Goal: Task Accomplishment & Management: Use online tool/utility

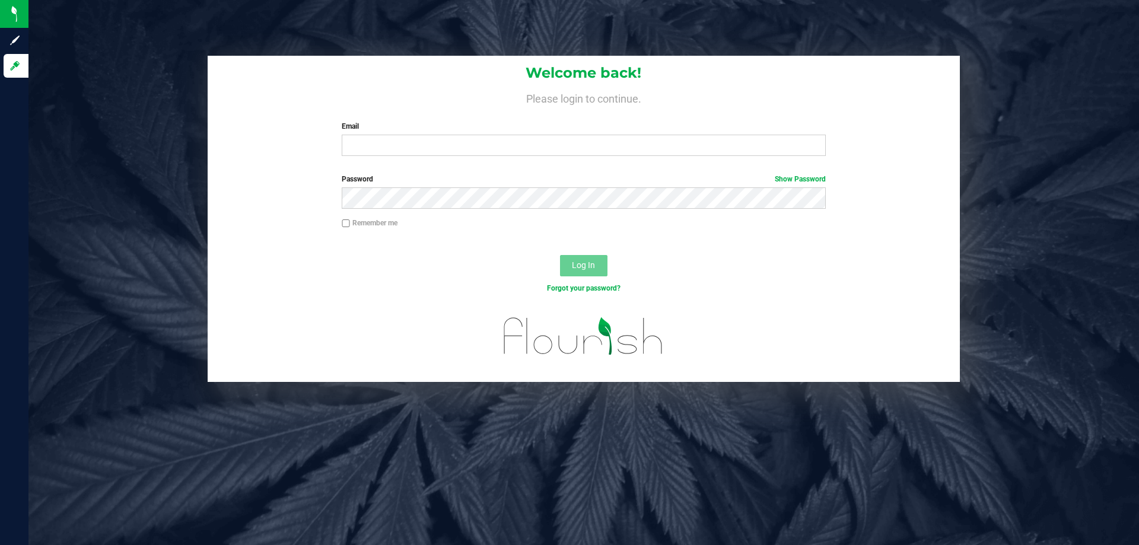
click at [563, 126] on div "Welcome back! Please login to continue. Email Required Please format your email…" at bounding box center [584, 111] width 752 height 110
click at [561, 143] on input "Email" at bounding box center [583, 145] width 483 height 21
type input "mpalmerton@liveparallel.com"
click at [560, 255] on button "Log In" at bounding box center [583, 265] width 47 height 21
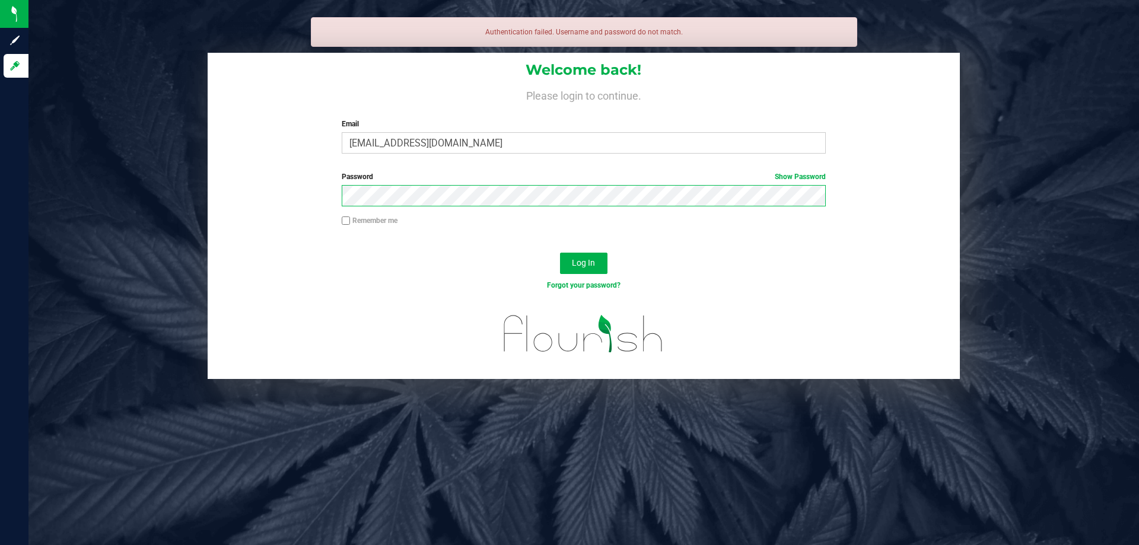
click at [560, 253] on button "Log In" at bounding box center [583, 263] width 47 height 21
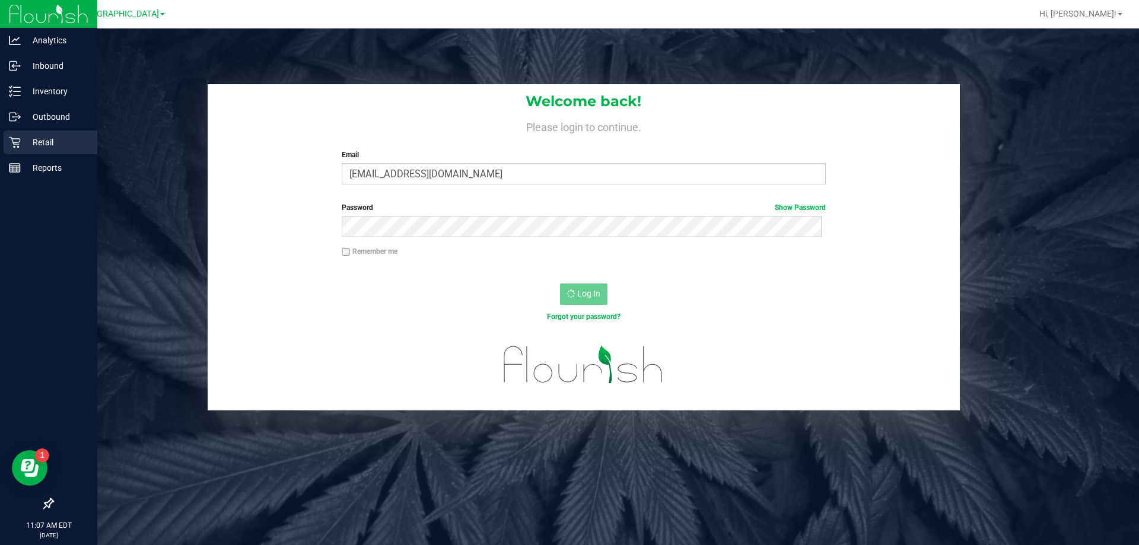
click at [5, 145] on div "Retail" at bounding box center [51, 142] width 94 height 24
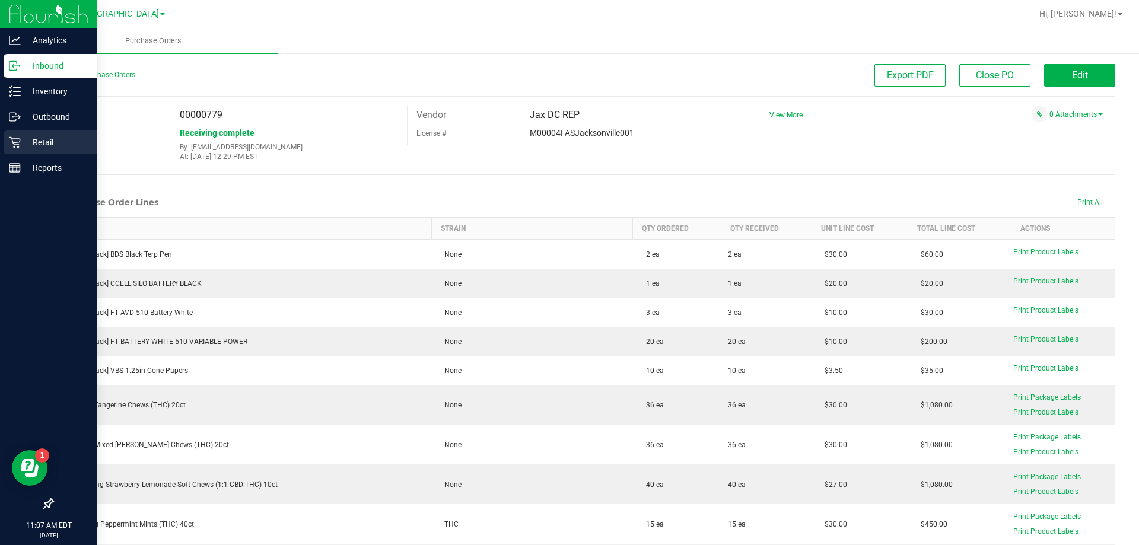
click at [22, 141] on p "Retail" at bounding box center [56, 142] width 71 height 14
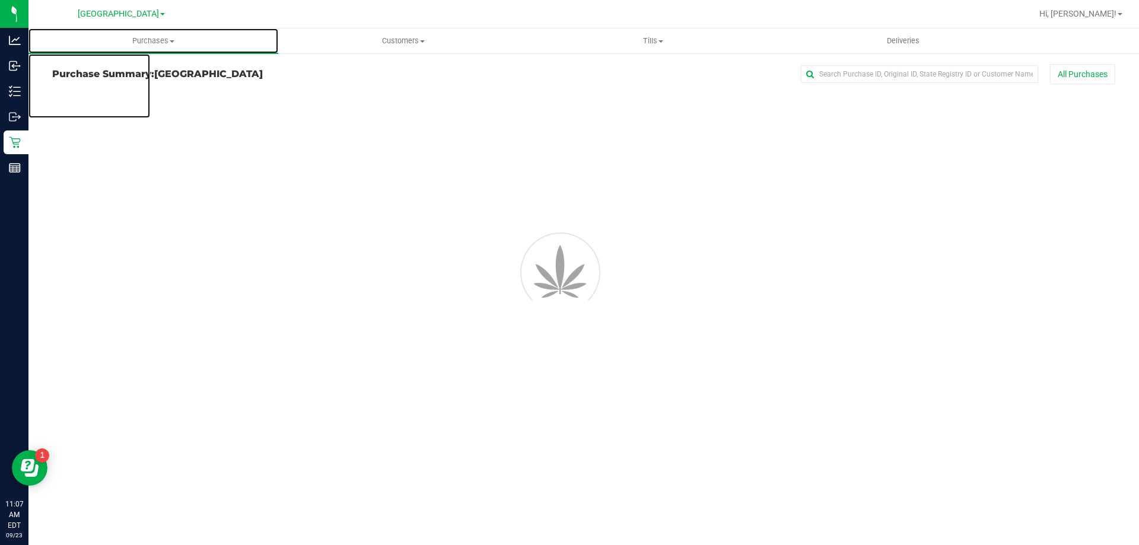
click at [167, 40] on span "Purchases" at bounding box center [153, 41] width 250 height 11
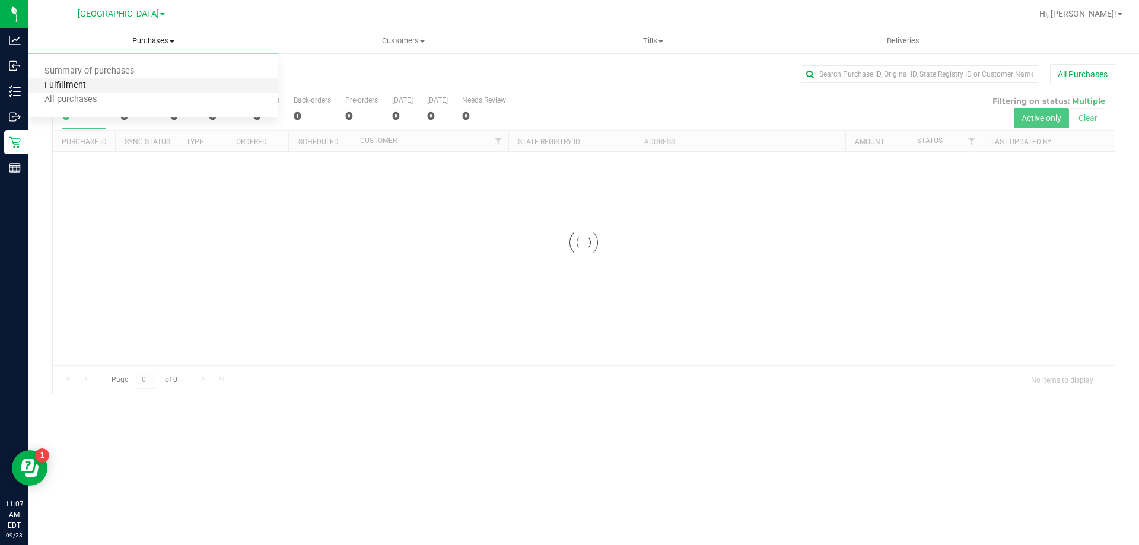
click at [97, 85] on span "Fulfillment" at bounding box center [65, 86] width 74 height 10
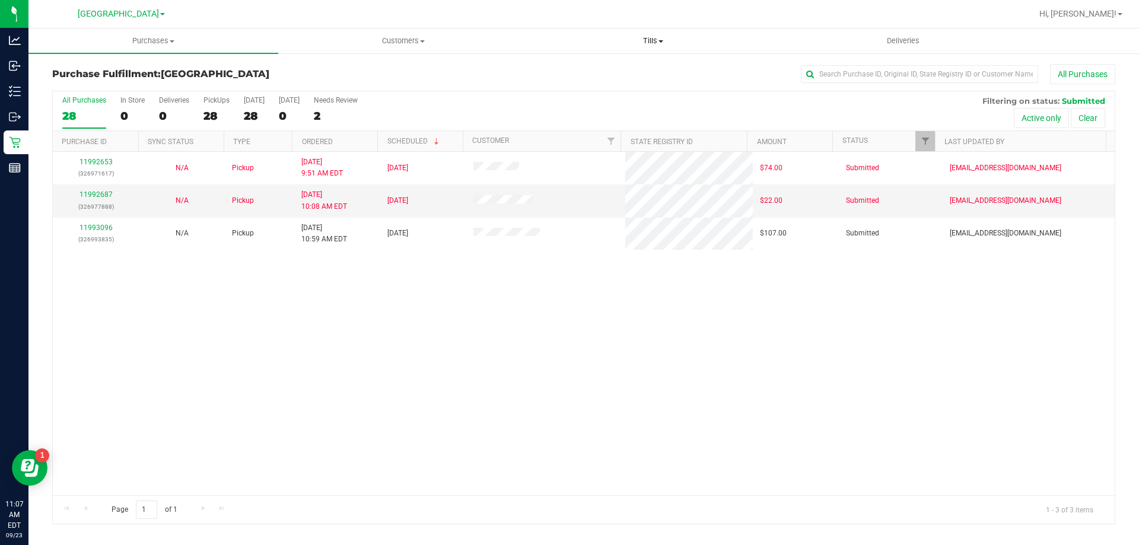
click at [643, 42] on span "Tills" at bounding box center [652, 41] width 248 height 11
click at [595, 73] on span "Manage tills" at bounding box center [568, 71] width 80 height 10
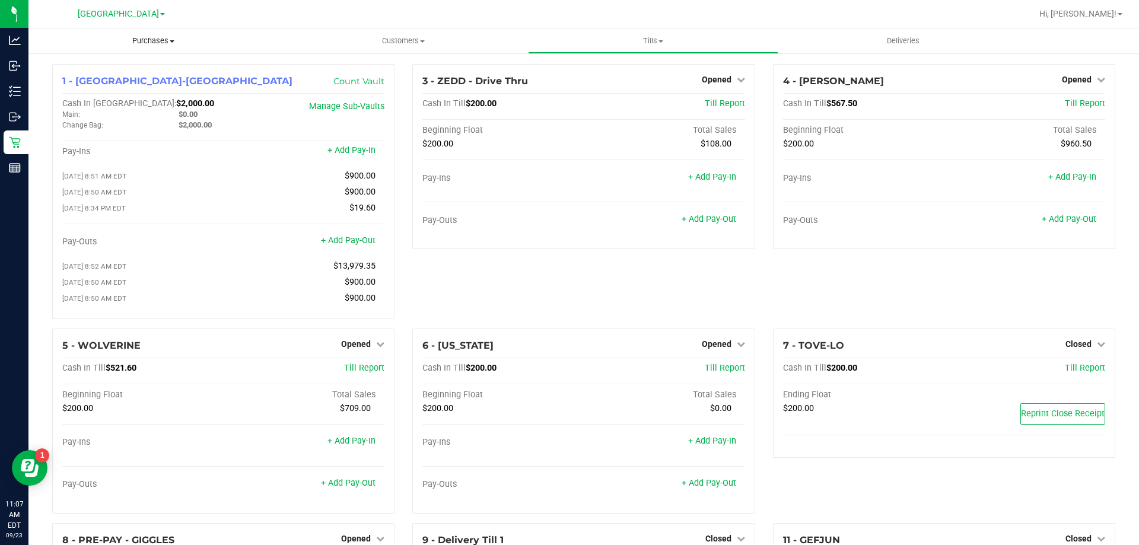
click at [155, 43] on span "Purchases" at bounding box center [153, 41] width 250 height 11
click at [131, 90] on li "Fulfillment" at bounding box center [153, 86] width 250 height 14
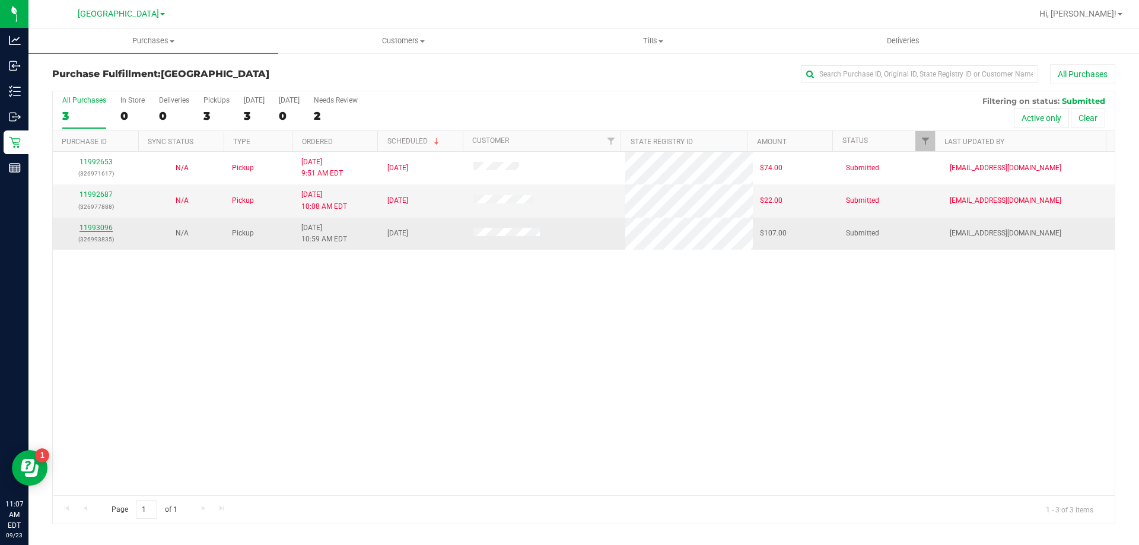
click at [101, 229] on link "11993096" at bounding box center [95, 228] width 33 height 8
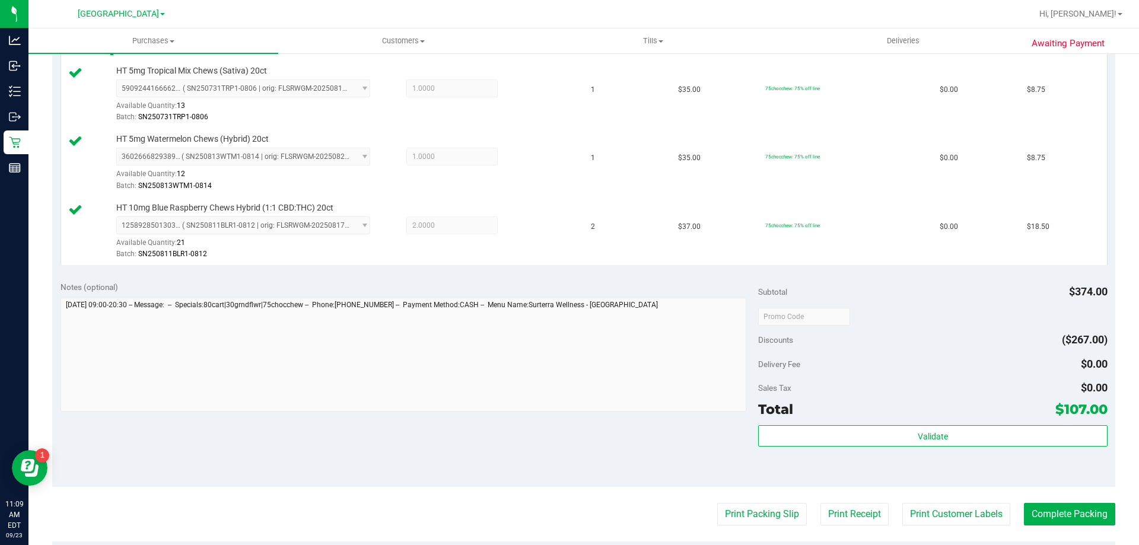
scroll to position [534, 0]
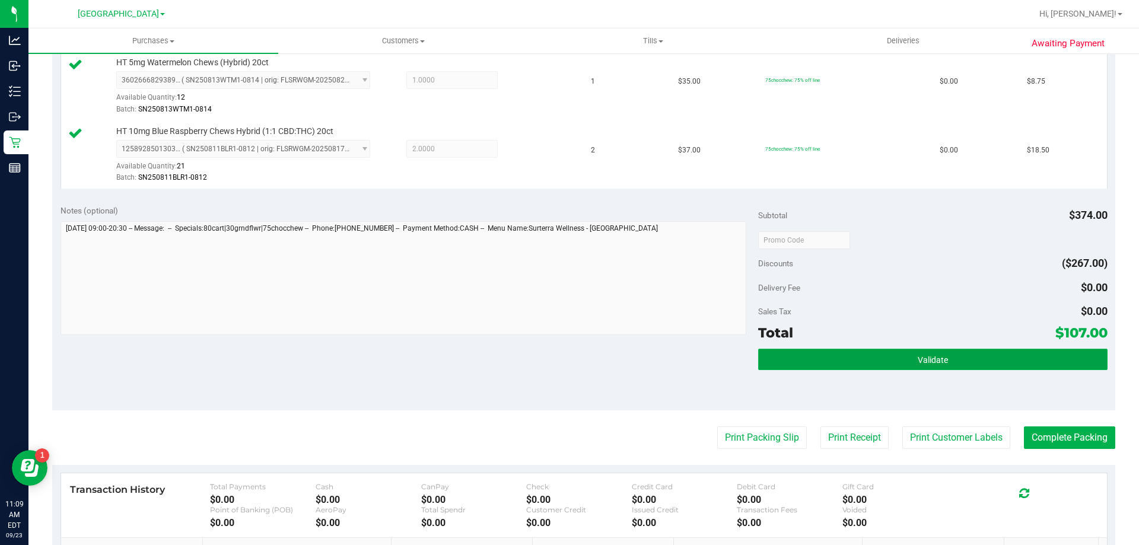
click at [863, 359] on button "Validate" at bounding box center [932, 359] width 349 height 21
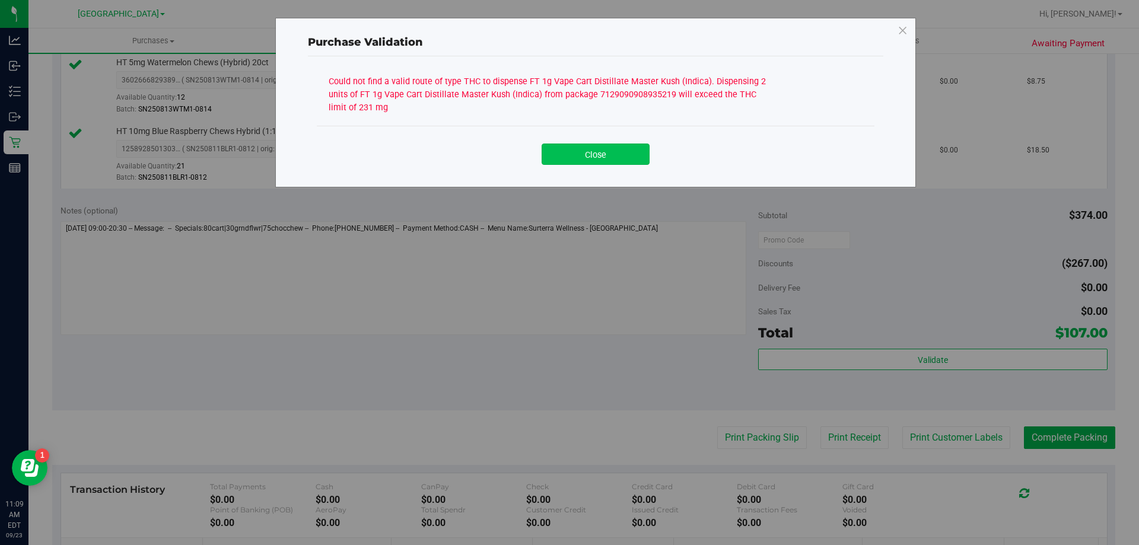
click at [633, 153] on button "Close" at bounding box center [595, 154] width 108 height 21
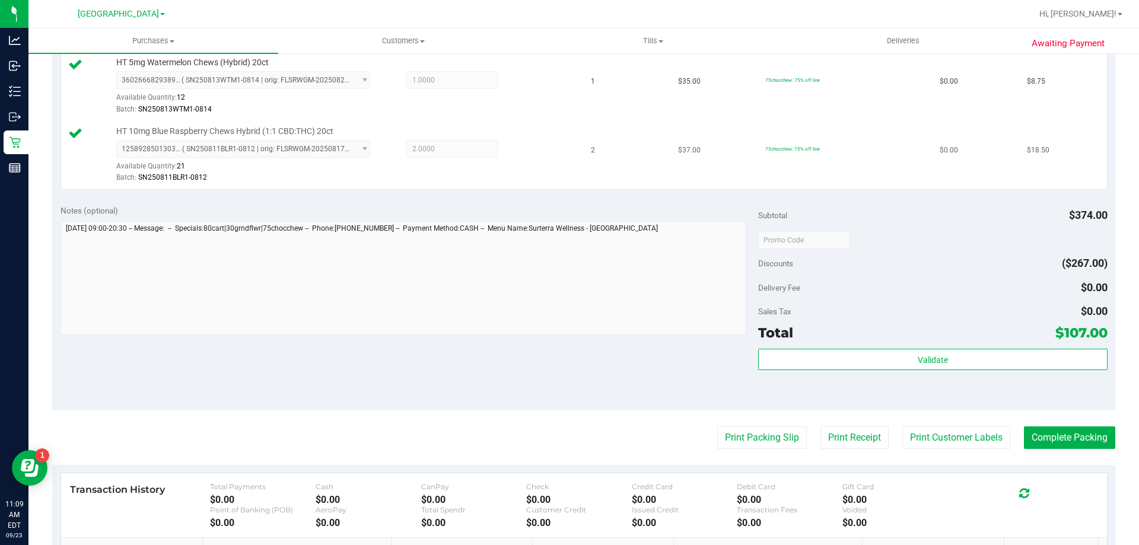
scroll to position [178, 0]
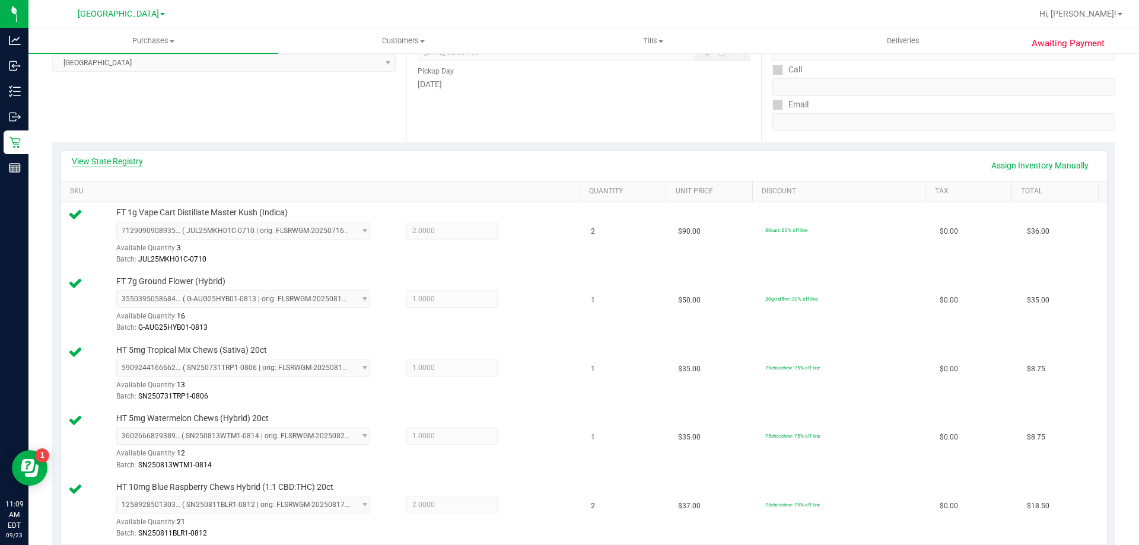
click at [140, 164] on link "View State Registry" at bounding box center [107, 161] width 71 height 12
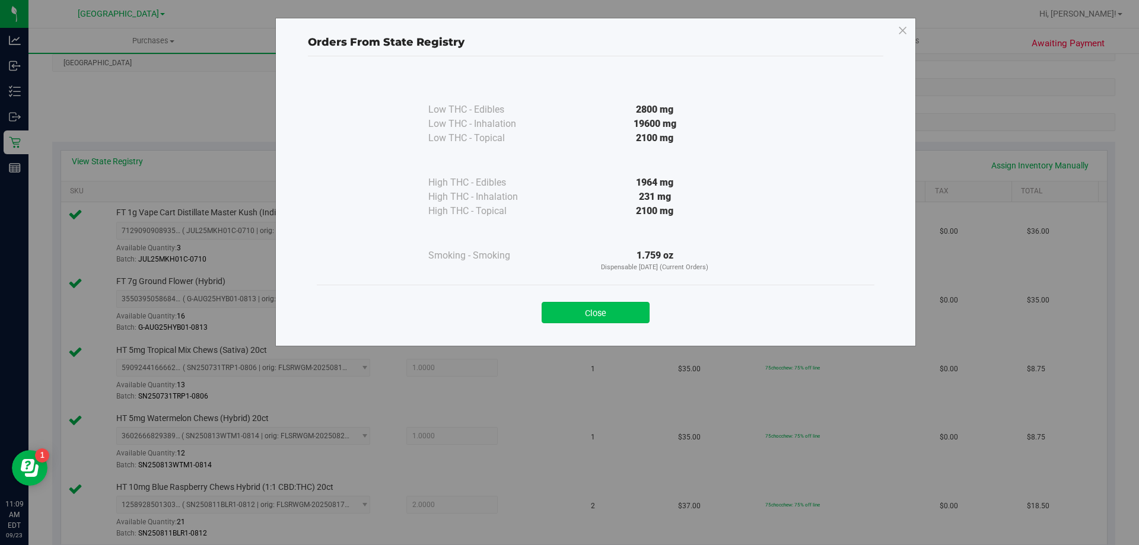
click at [574, 307] on button "Close" at bounding box center [595, 312] width 108 height 21
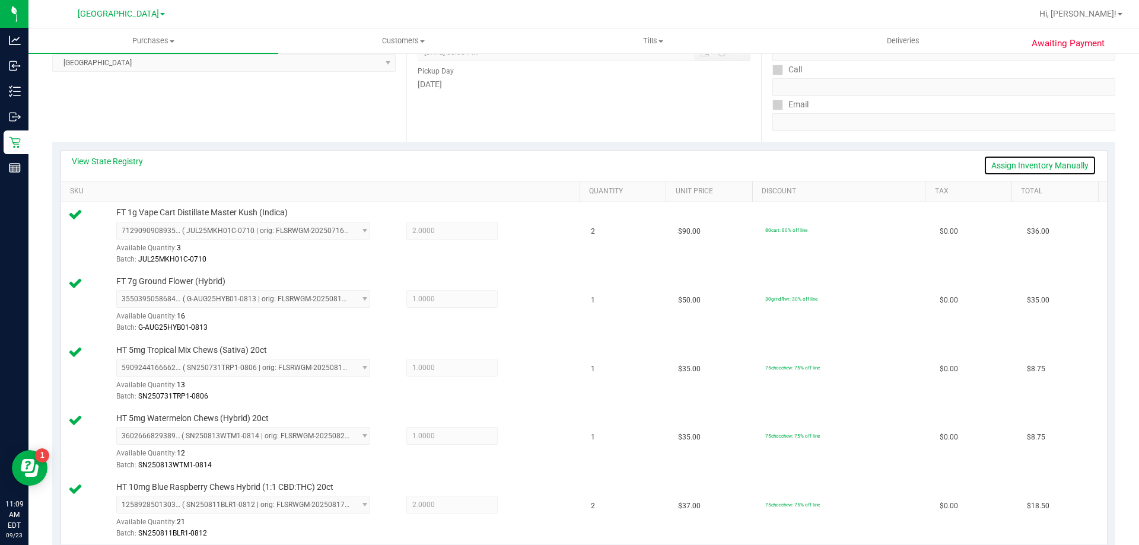
click at [1024, 162] on link "Assign Inventory Manually" at bounding box center [1039, 165] width 113 height 20
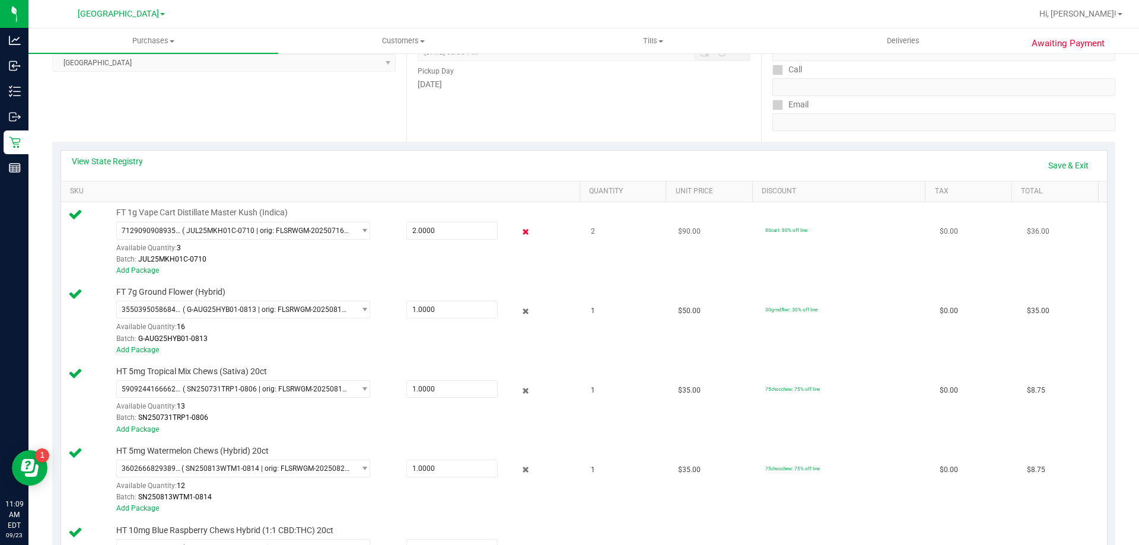
click at [519, 231] on icon at bounding box center [525, 232] width 12 height 14
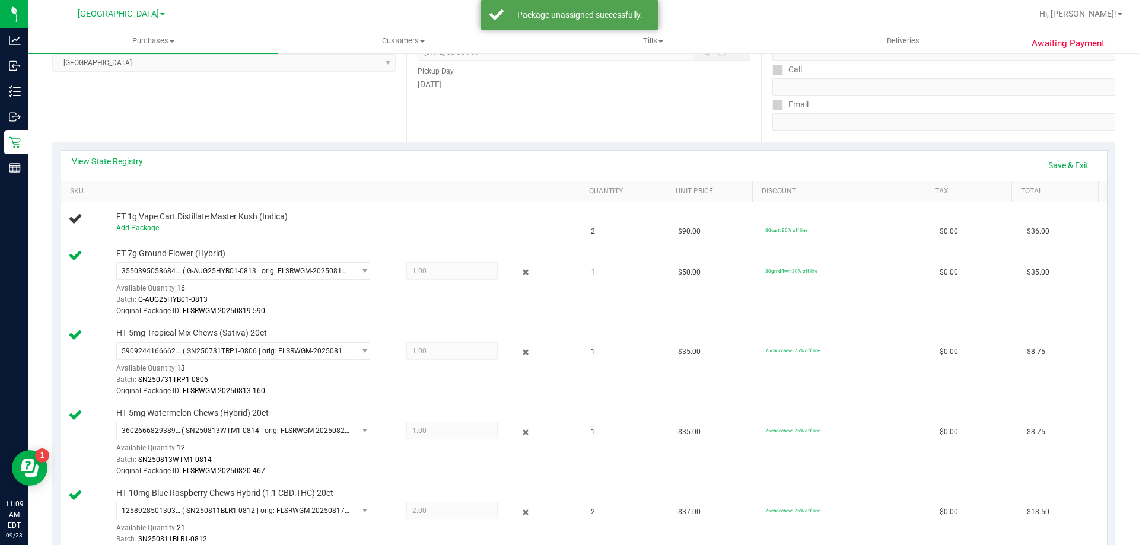
scroll to position [237, 0]
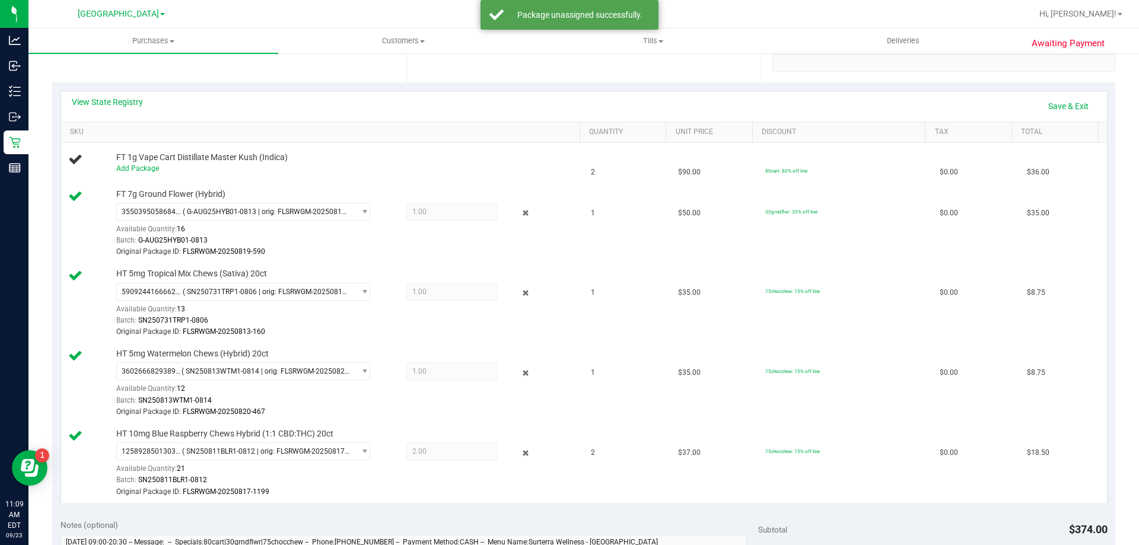
click at [1058, 95] on div "View State Registry Save & Exit" at bounding box center [583, 106] width 1045 height 30
click at [1051, 108] on link "Save & Exit" at bounding box center [1068, 106] width 56 height 20
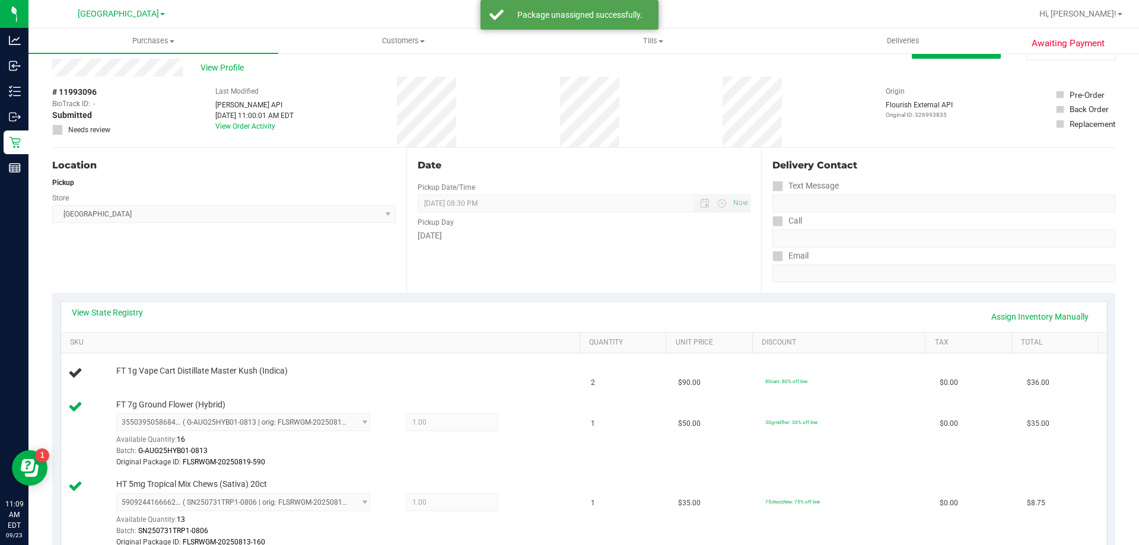
scroll to position [0, 0]
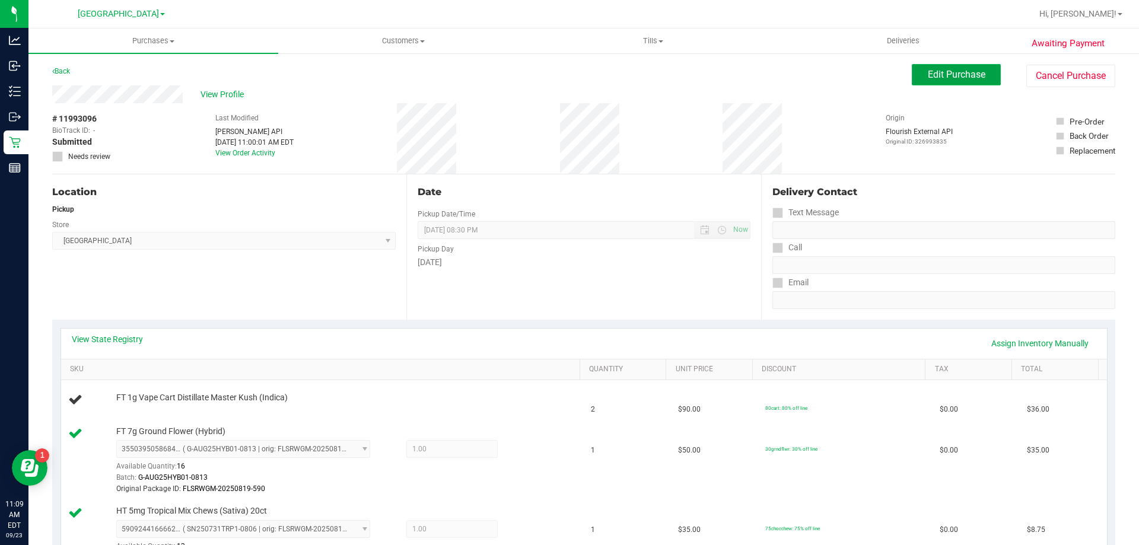
click at [959, 79] on span "Edit Purchase" at bounding box center [956, 74] width 58 height 11
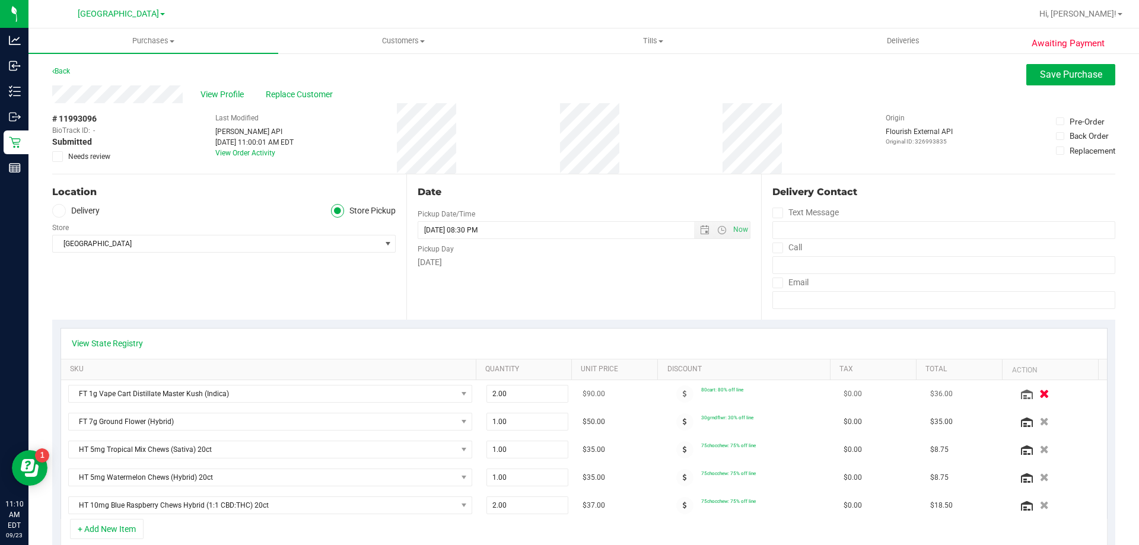
click at [1034, 387] on td at bounding box center [1058, 394] width 97 height 28
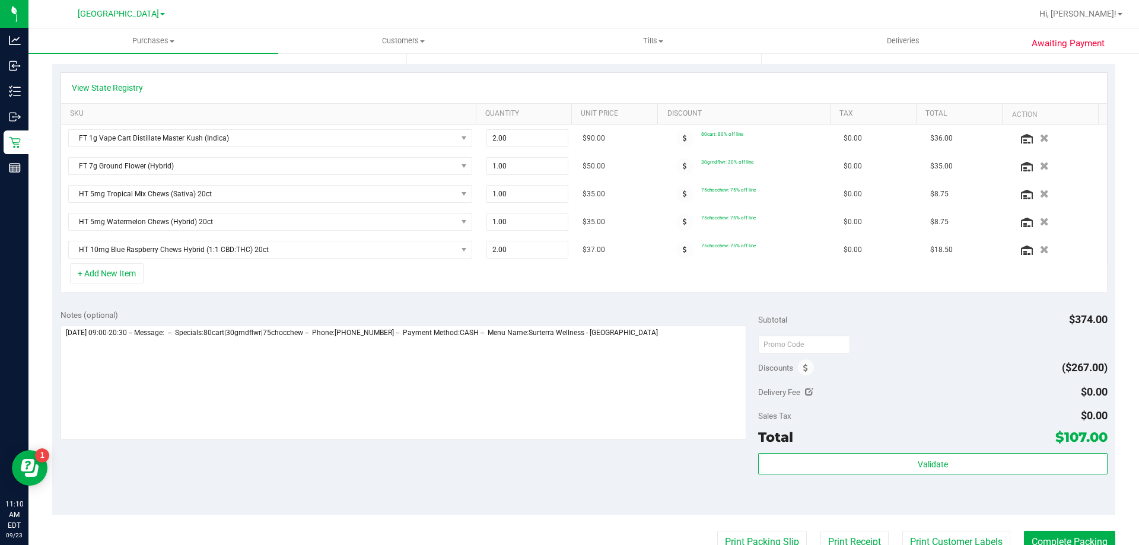
scroll to position [237, 0]
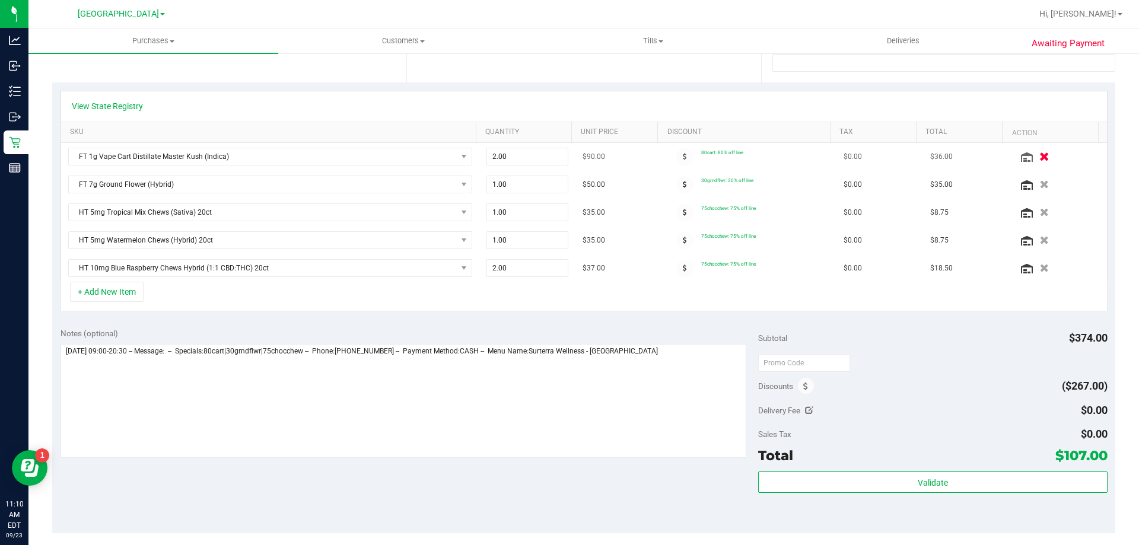
click at [1039, 157] on icon "button" at bounding box center [1044, 156] width 10 height 9
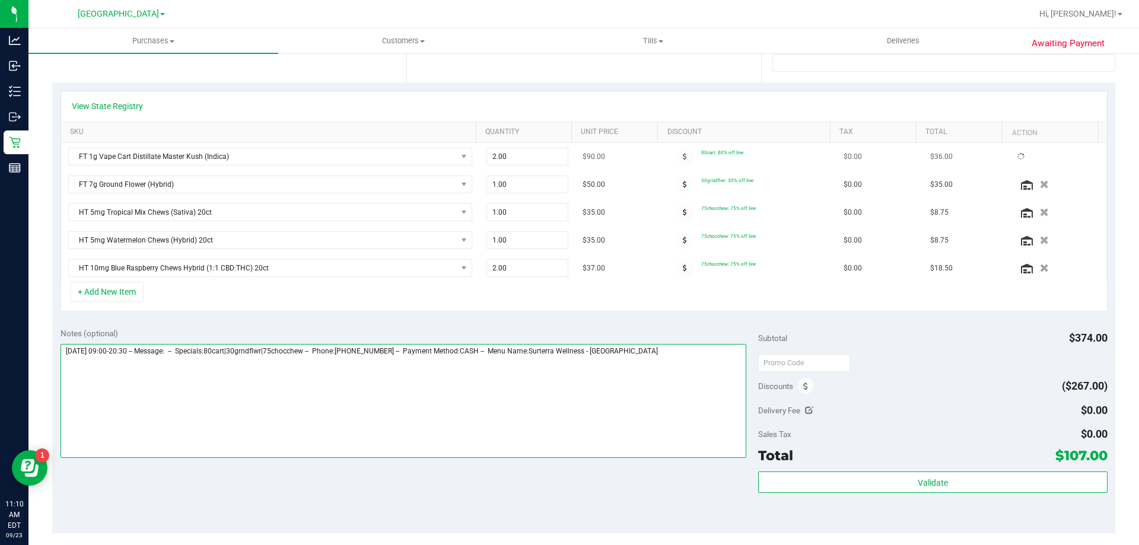
click at [693, 376] on textarea at bounding box center [403, 401] width 686 height 114
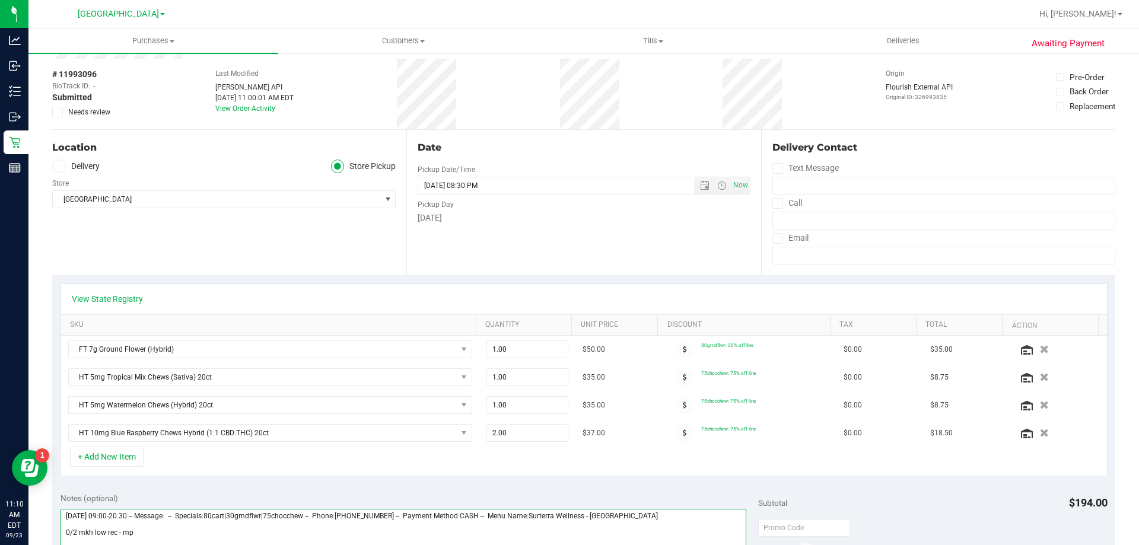
scroll to position [0, 0]
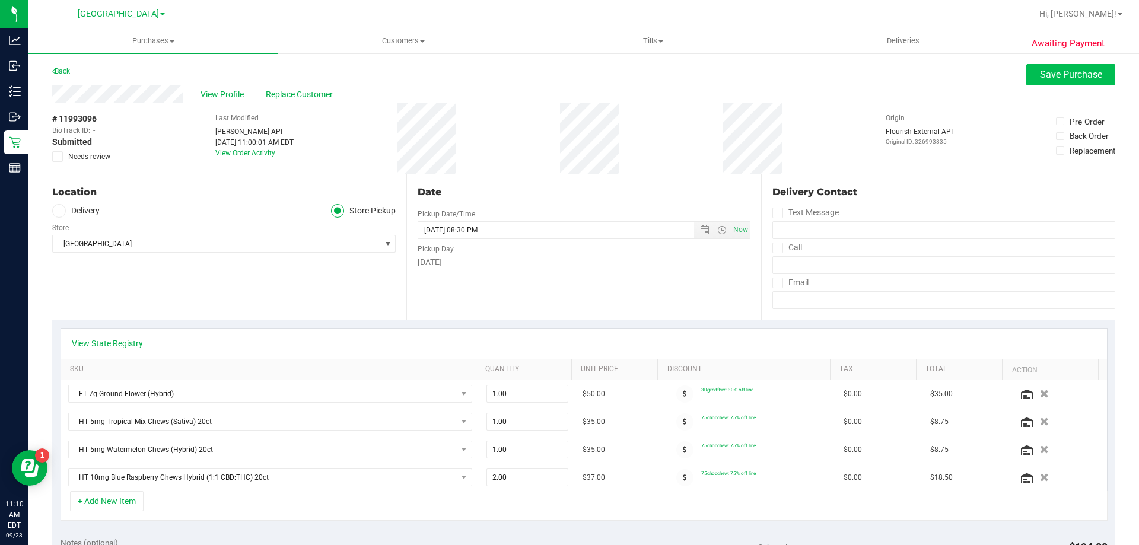
type textarea "Tuesday 09/23/2025 09:00-20:30 -- Message: -- Specials:80cart|30grndflwr|75choc…"
click at [1085, 70] on span "Save Purchase" at bounding box center [1071, 74] width 62 height 11
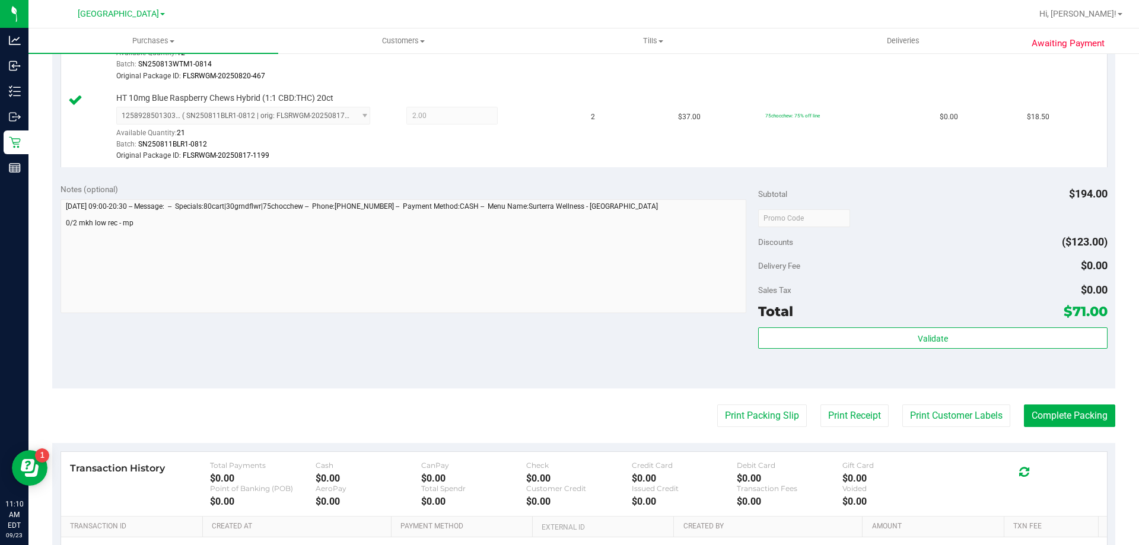
scroll to position [593, 0]
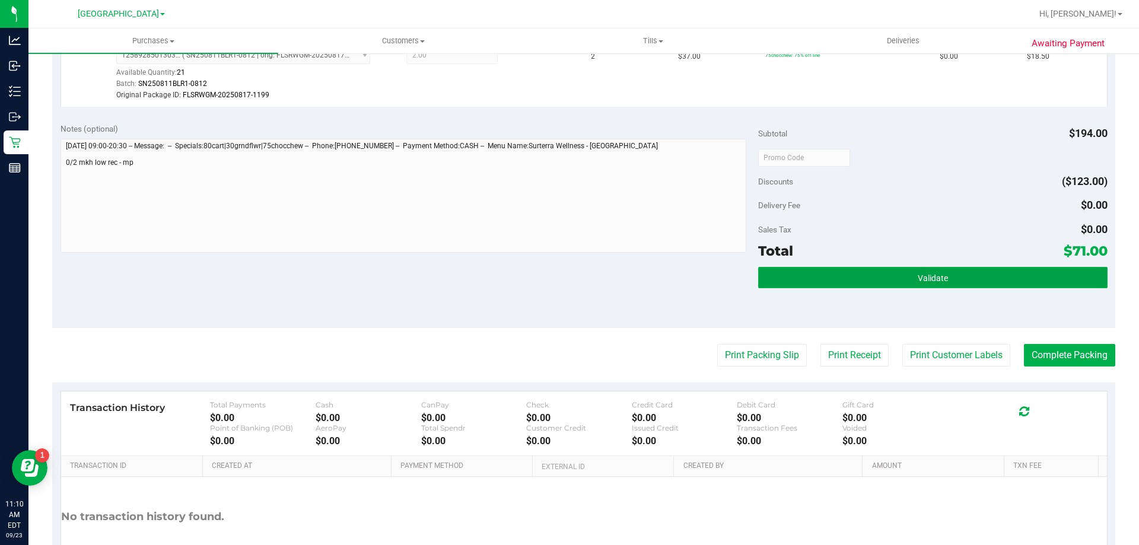
click at [934, 279] on span "Validate" at bounding box center [932, 277] width 30 height 9
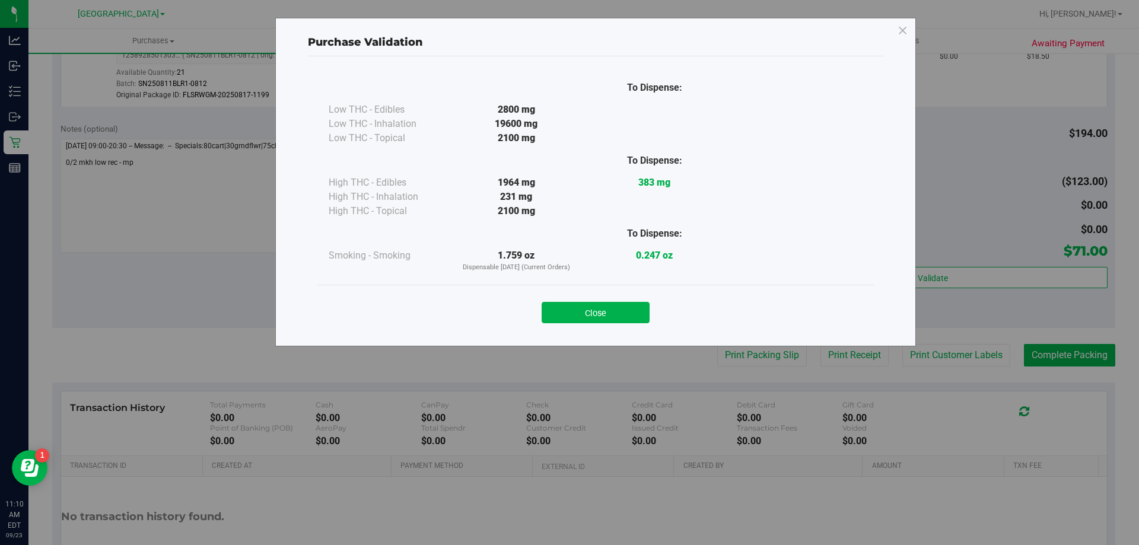
click at [627, 335] on div "Purchase Validation To Dispense: Low THC - Edibles 2800 mg" at bounding box center [595, 182] width 640 height 329
click at [627, 319] on button "Close" at bounding box center [595, 312] width 108 height 21
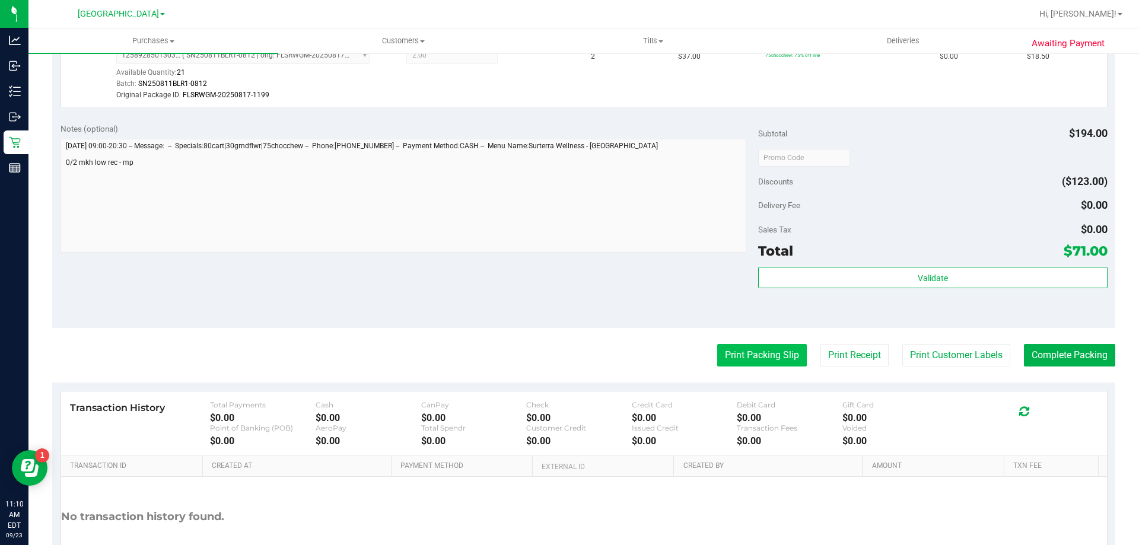
click at [746, 362] on button "Print Packing Slip" at bounding box center [762, 355] width 90 height 23
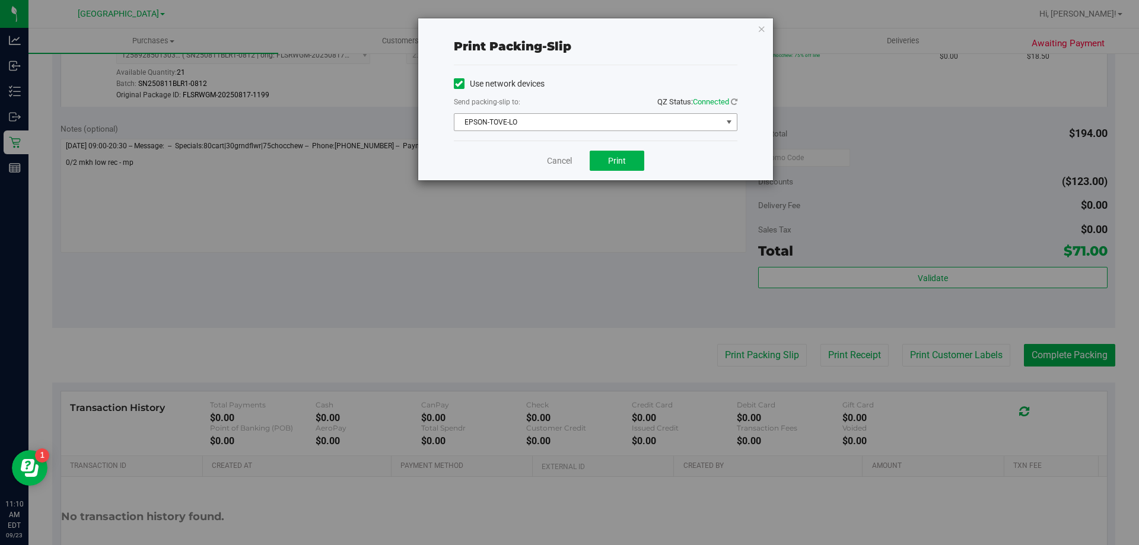
click at [625, 120] on span "EPSON-TOVE-LO" at bounding box center [587, 122] width 267 height 17
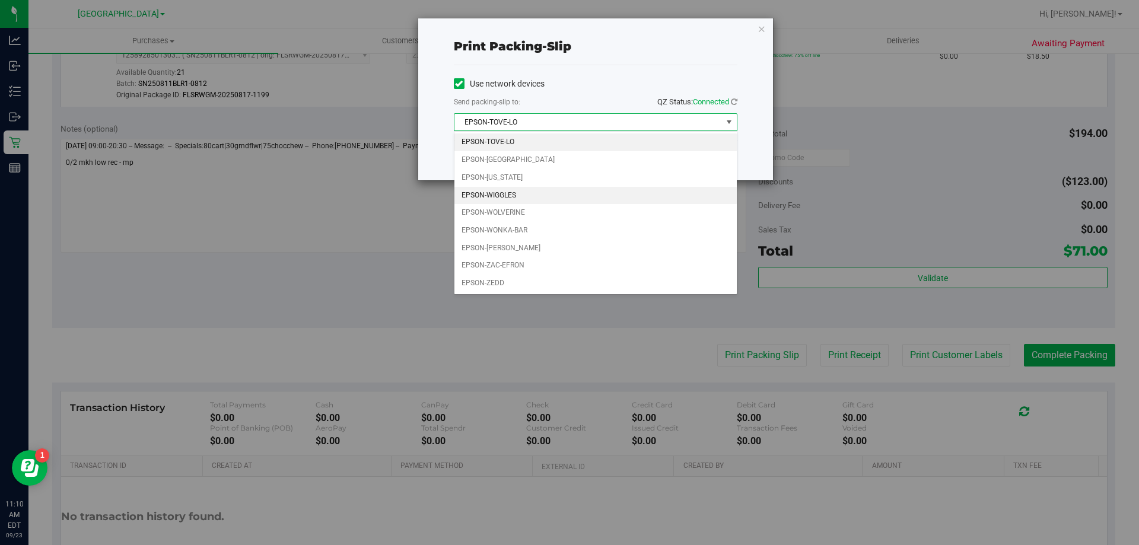
click at [525, 195] on li "EPSON-WIGGLES" at bounding box center [595, 196] width 282 height 18
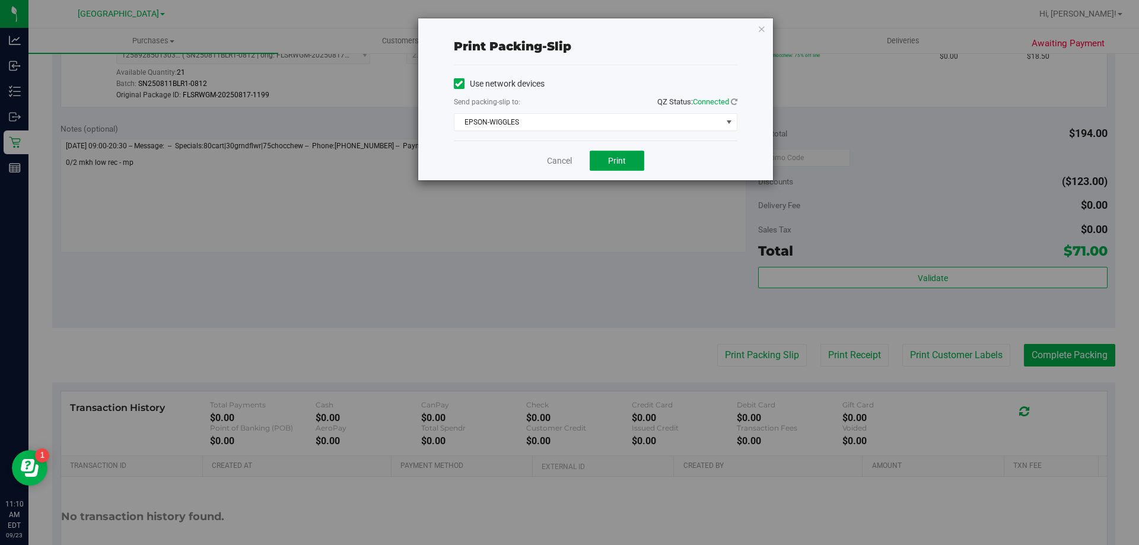
click at [597, 157] on button "Print" at bounding box center [616, 161] width 55 height 20
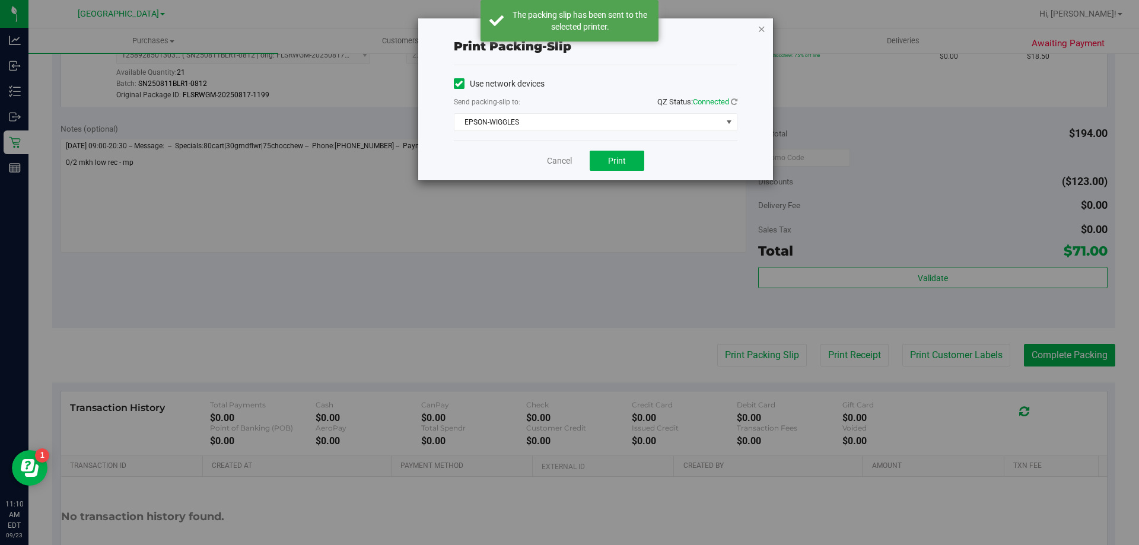
click at [764, 27] on icon "button" at bounding box center [761, 28] width 8 height 14
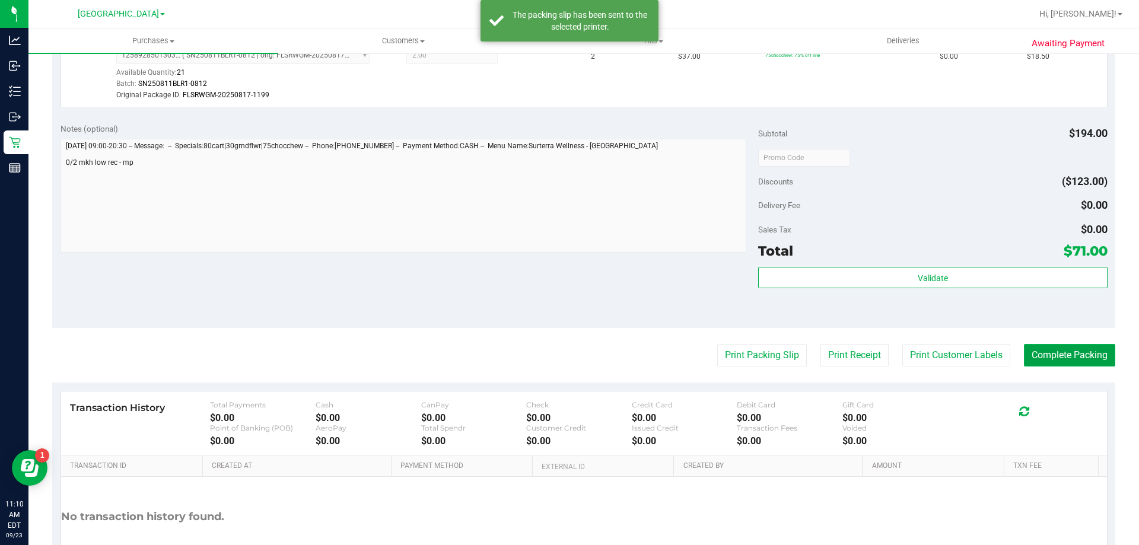
click at [1078, 357] on button "Complete Packing" at bounding box center [1069, 355] width 91 height 23
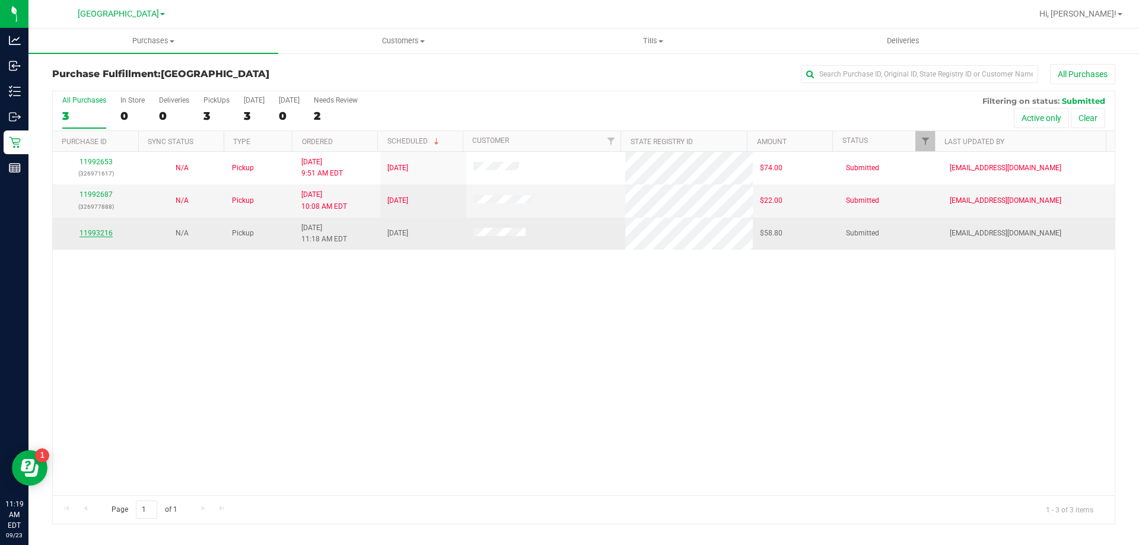
click at [99, 233] on link "11993216" at bounding box center [95, 233] width 33 height 8
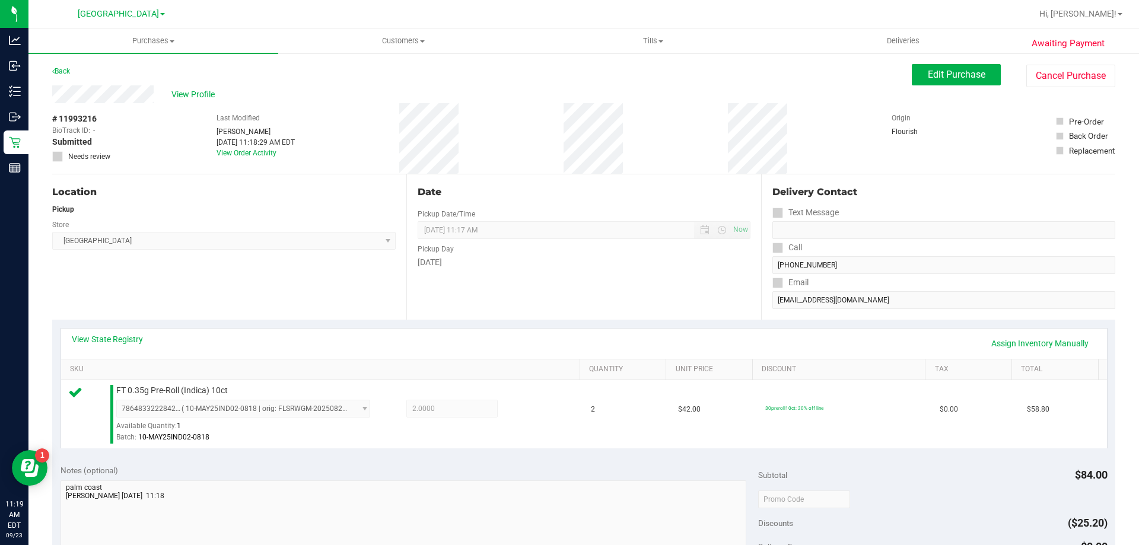
scroll to position [415, 0]
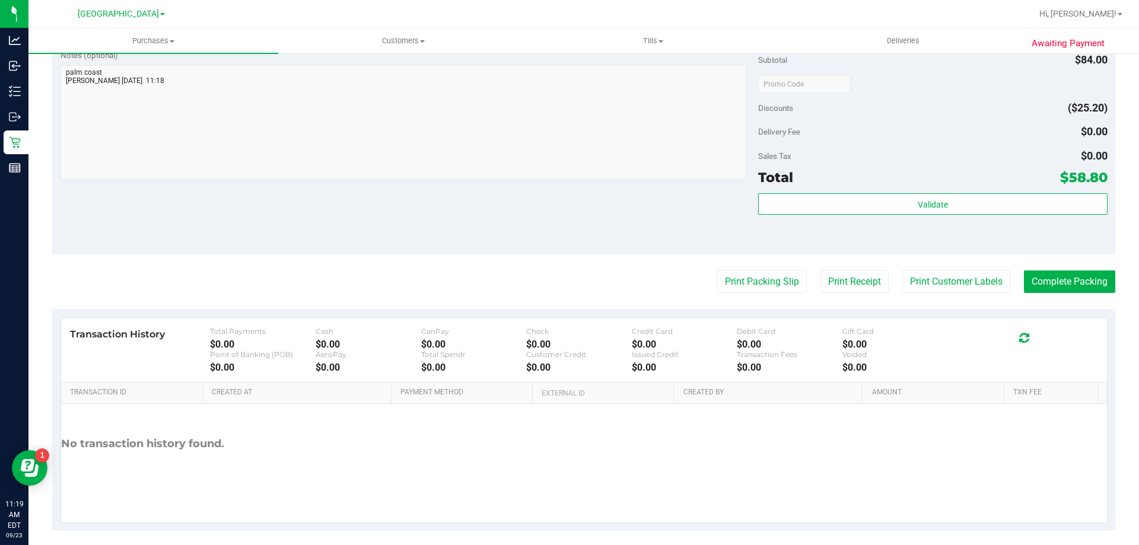
click at [823, 216] on div "Validate" at bounding box center [932, 219] width 349 height 53
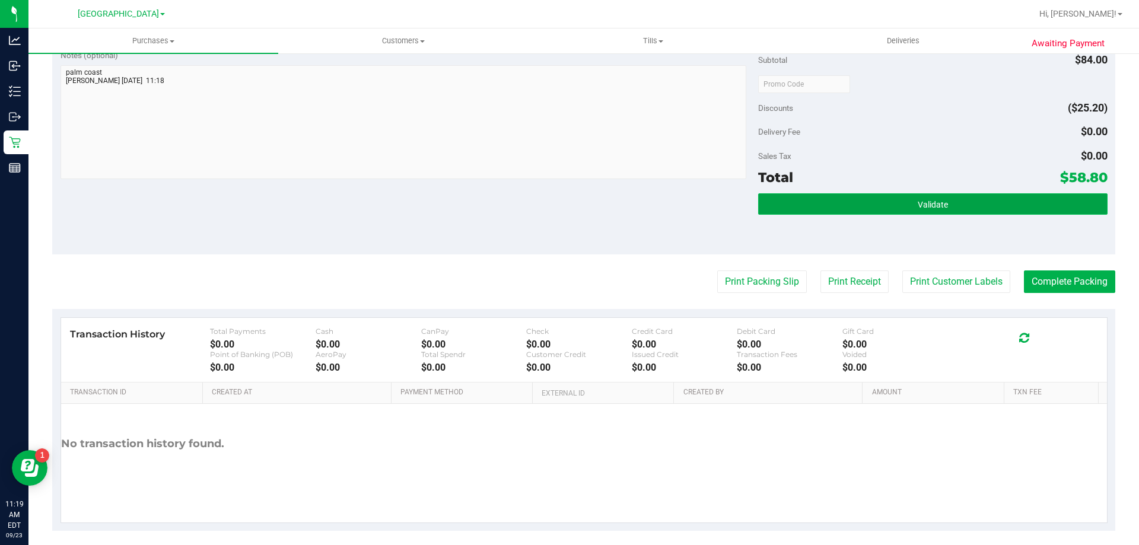
click at [828, 212] on button "Validate" at bounding box center [932, 203] width 349 height 21
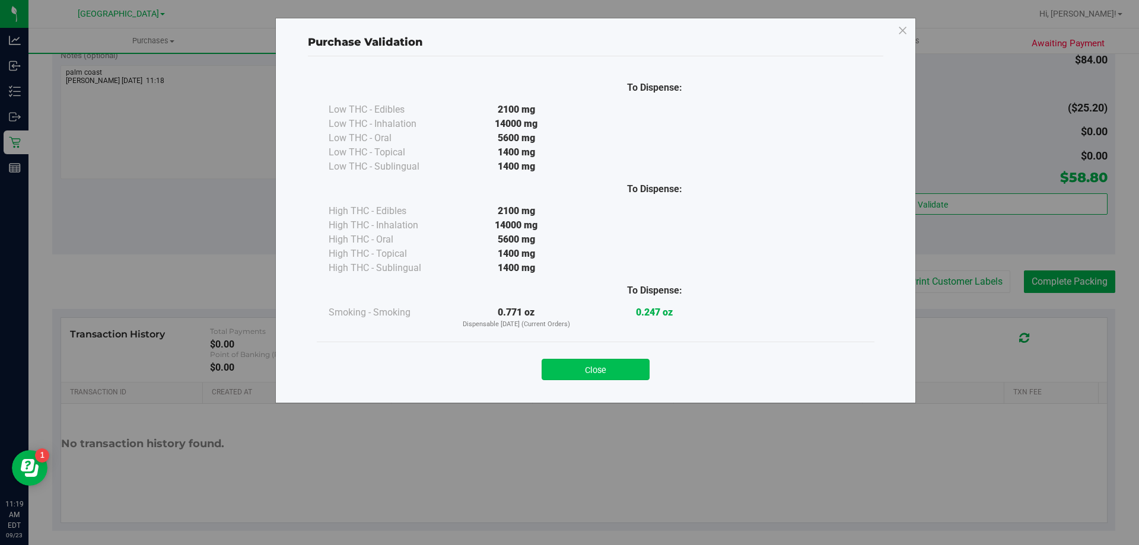
click at [619, 363] on button "Close" at bounding box center [595, 369] width 108 height 21
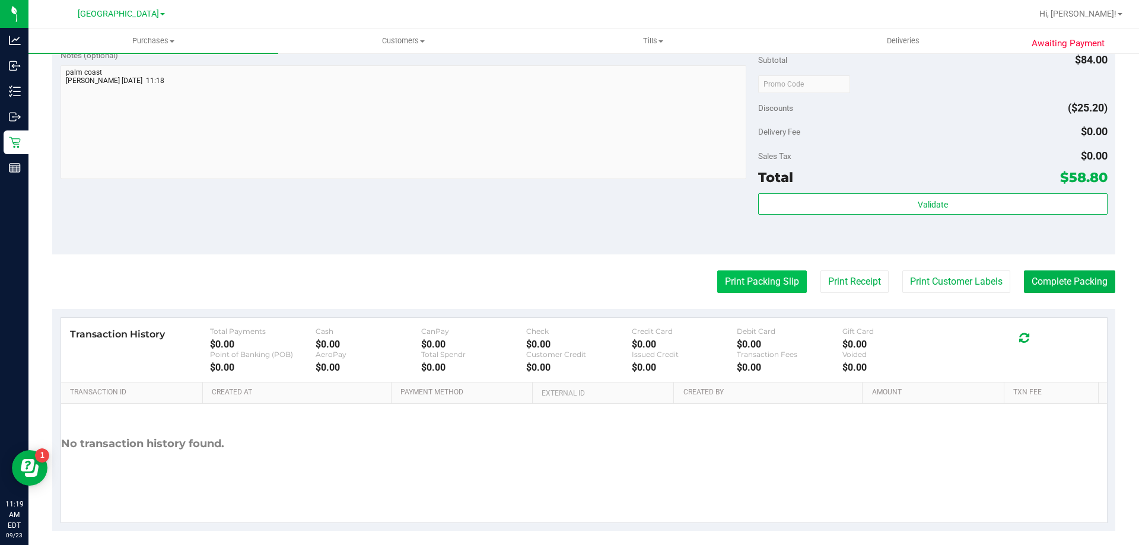
click at [737, 271] on button "Print Packing Slip" at bounding box center [762, 281] width 90 height 23
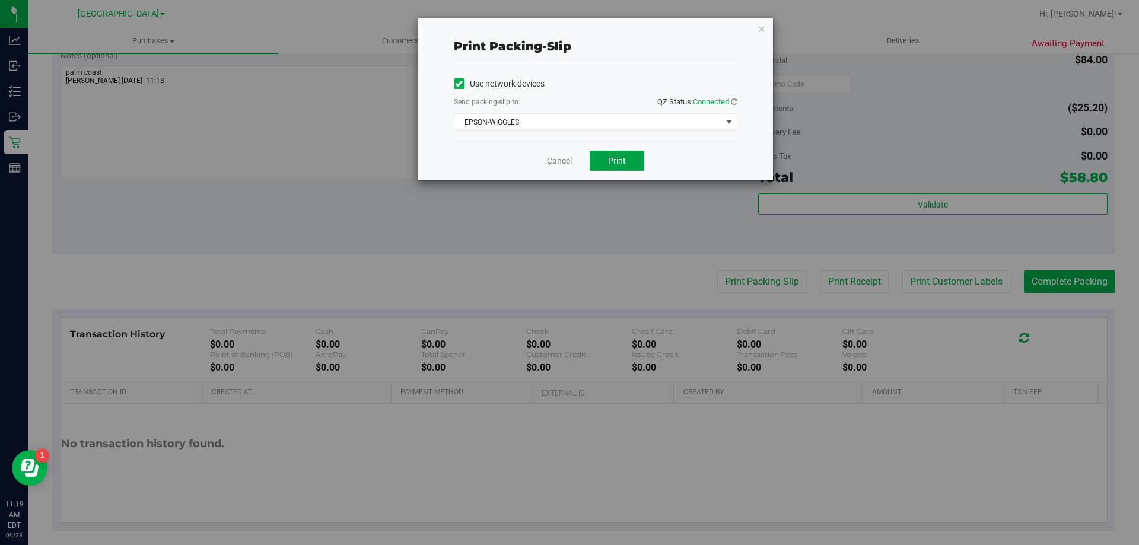
click at [604, 165] on button "Print" at bounding box center [616, 161] width 55 height 20
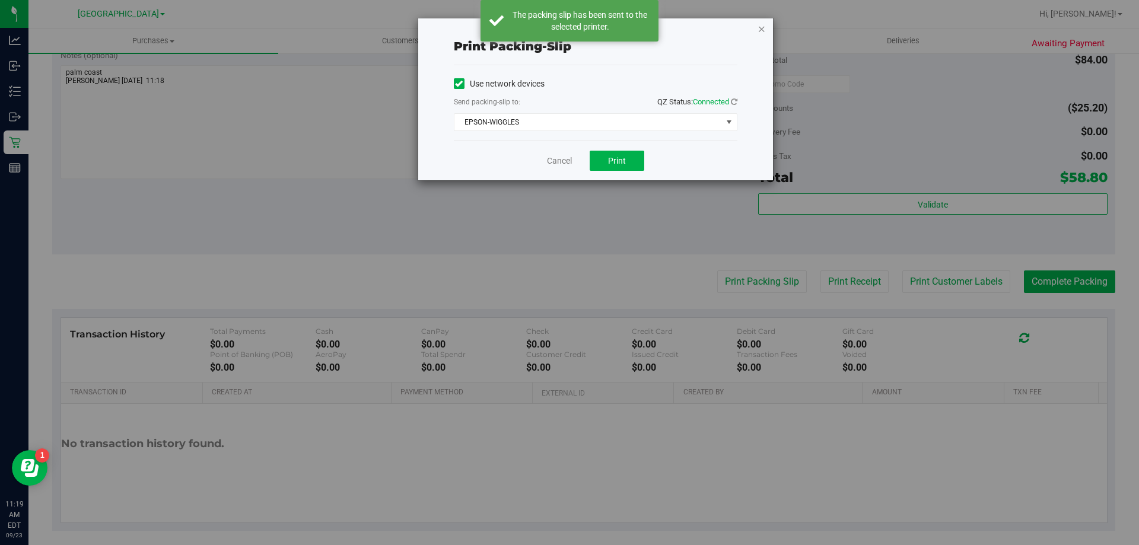
click at [758, 28] on icon "button" at bounding box center [761, 28] width 8 height 14
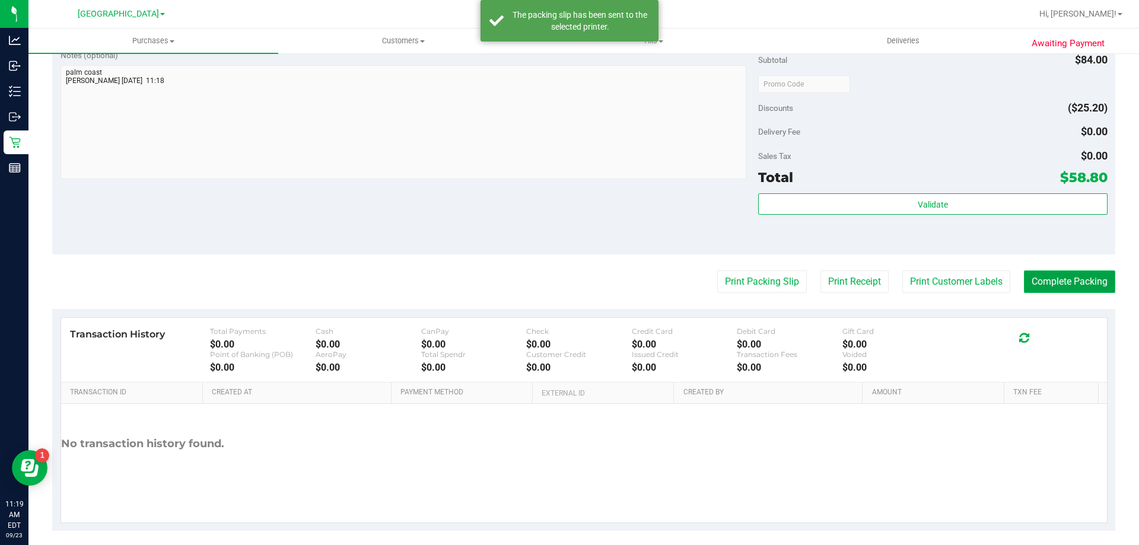
click at [1085, 289] on button "Complete Packing" at bounding box center [1069, 281] width 91 height 23
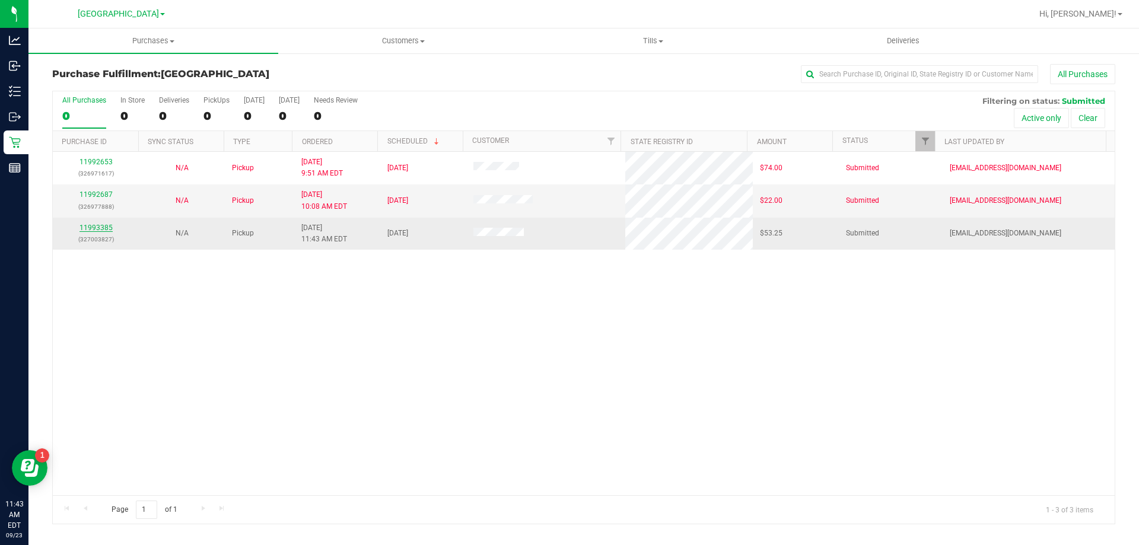
click at [105, 227] on link "11993385" at bounding box center [95, 228] width 33 height 8
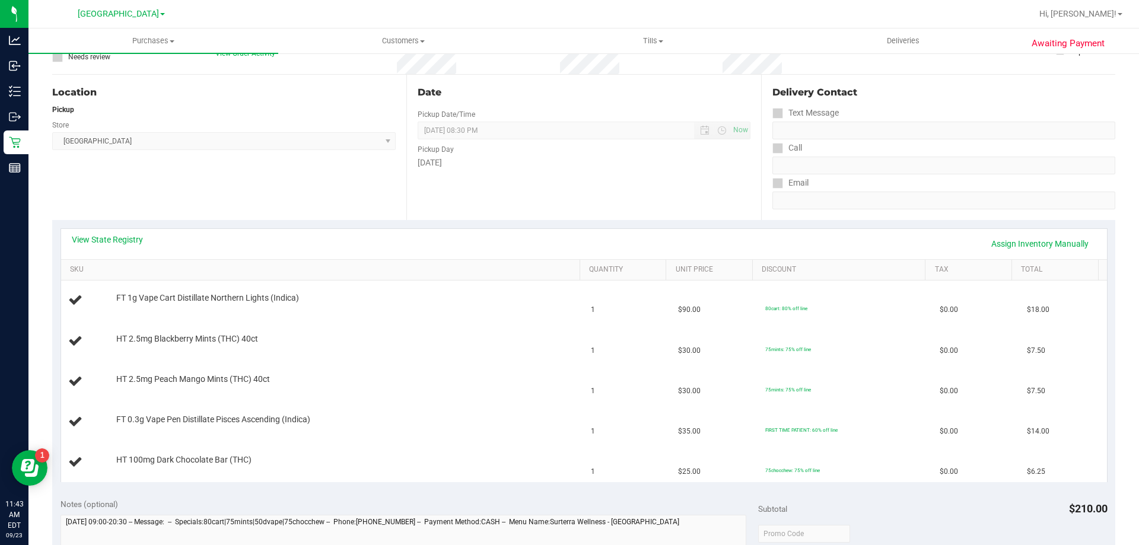
scroll to position [178, 0]
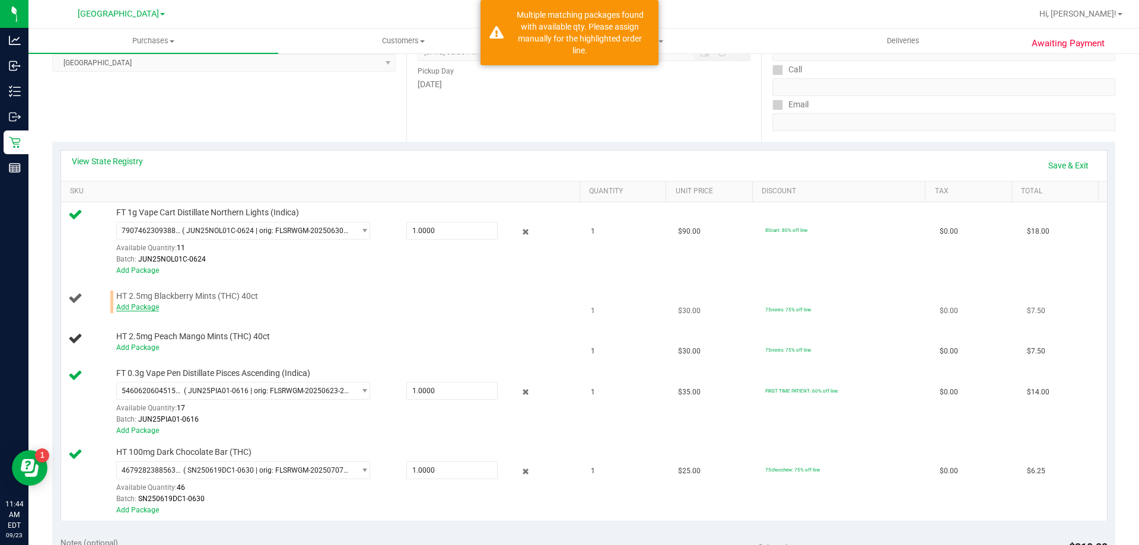
click at [128, 304] on link "Add Package" at bounding box center [137, 307] width 43 height 8
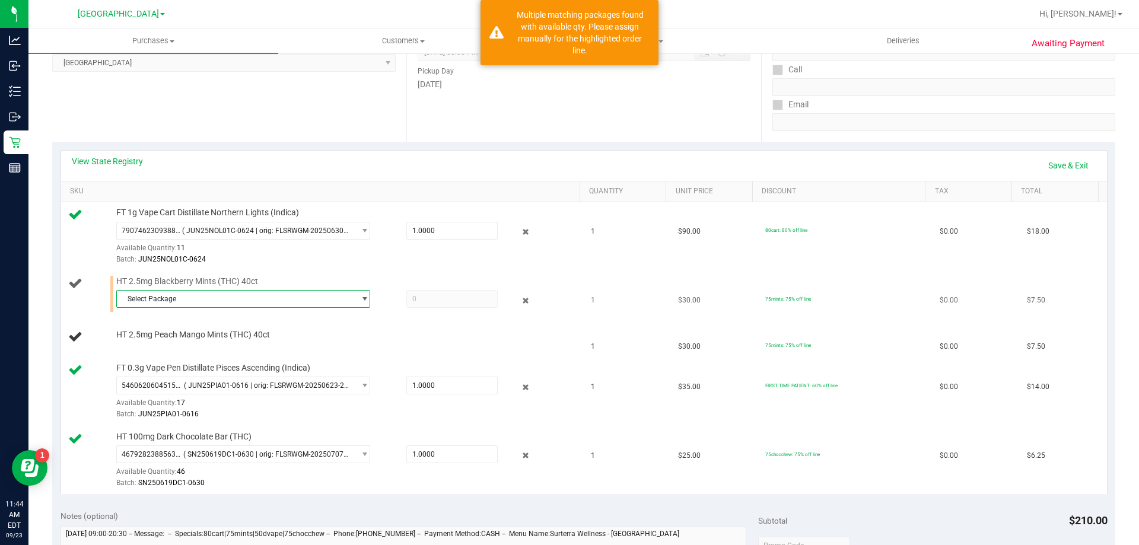
click at [202, 305] on span "Select Package" at bounding box center [236, 299] width 238 height 17
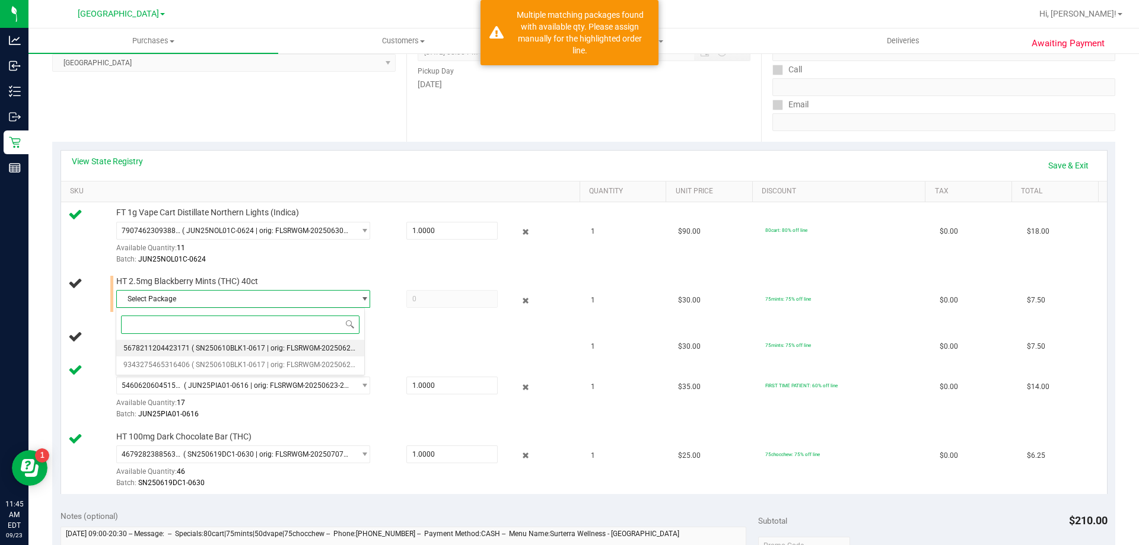
click at [201, 340] on li "5678211204423171 ( SN250610BLK1-0617 | orig: FLSRWGM-20250623-1061 )" at bounding box center [240, 348] width 248 height 17
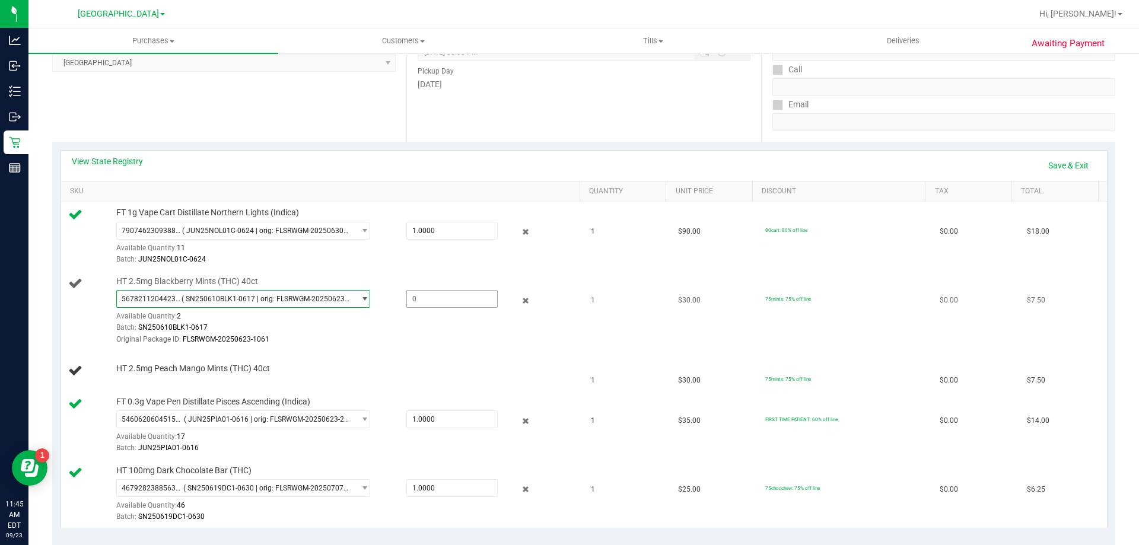
click at [406, 295] on span at bounding box center [451, 299] width 91 height 18
type input "1"
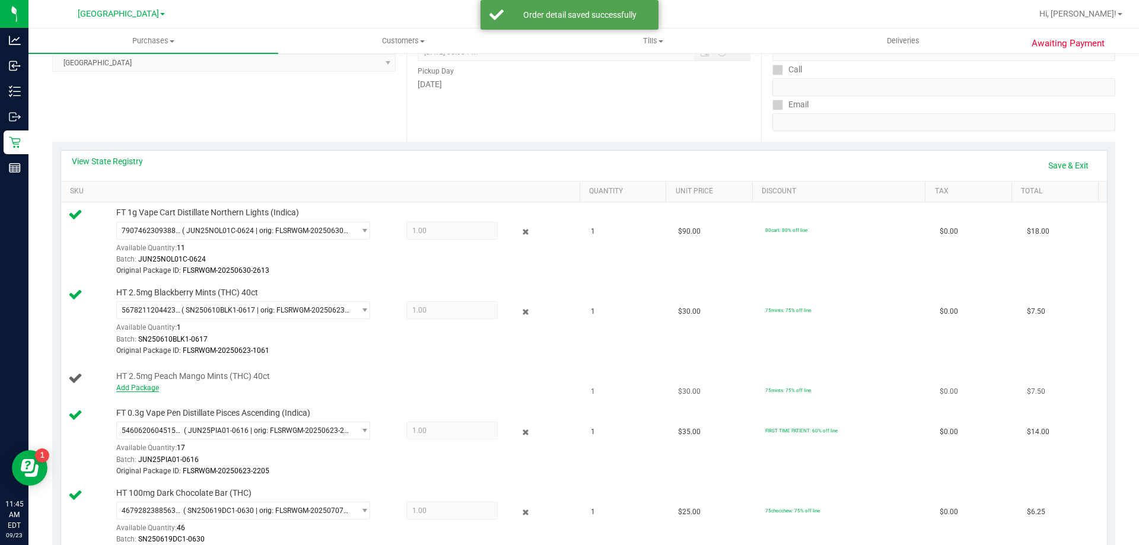
click at [149, 388] on link "Add Package" at bounding box center [137, 388] width 43 height 8
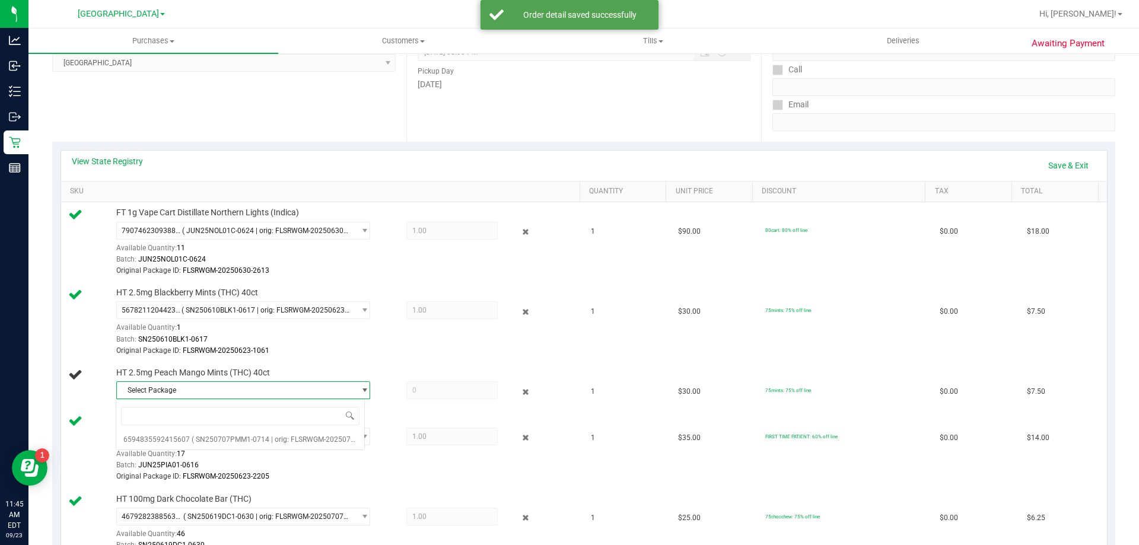
click at [233, 387] on span "Select Package" at bounding box center [236, 390] width 238 height 17
click at [298, 392] on span "Select Package" at bounding box center [236, 390] width 238 height 17
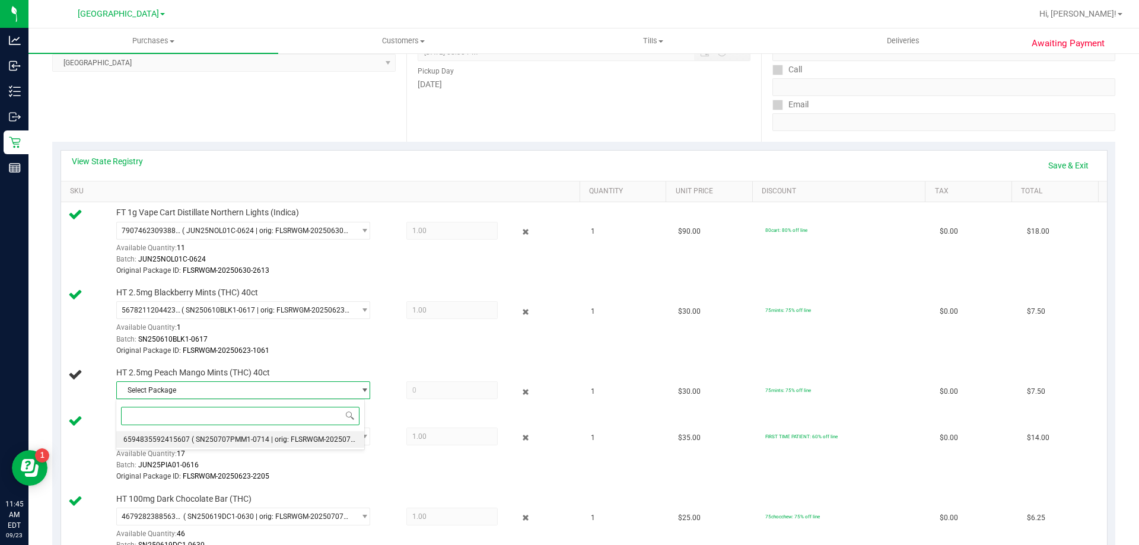
click at [297, 433] on li "6594835592415607 ( SN250707PMM1-0714 | orig: FLSRWGM-20250721-191 )" at bounding box center [240, 439] width 248 height 17
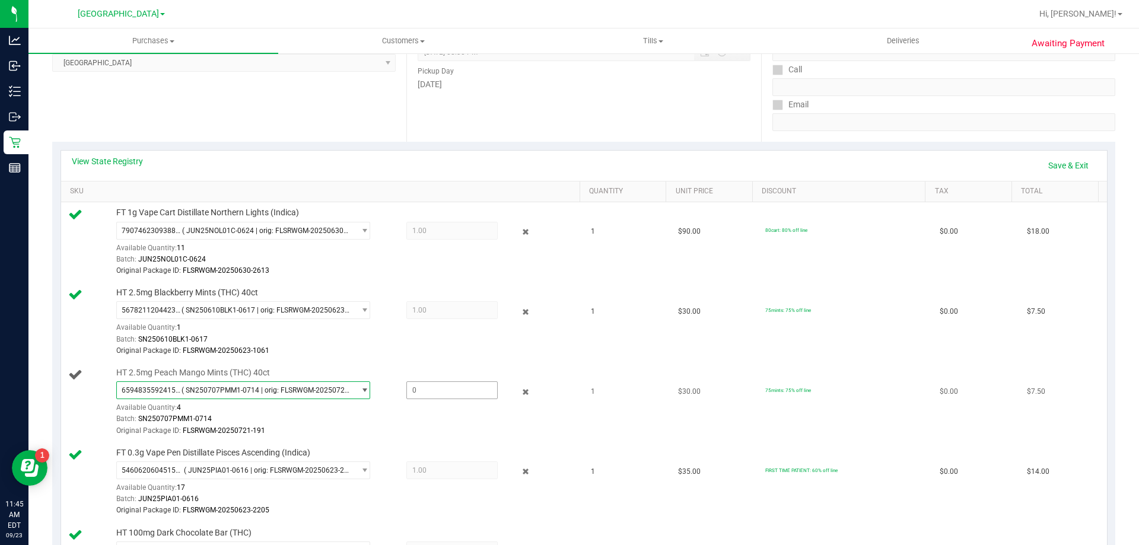
click at [417, 385] on span at bounding box center [451, 390] width 91 height 18
type input "1"
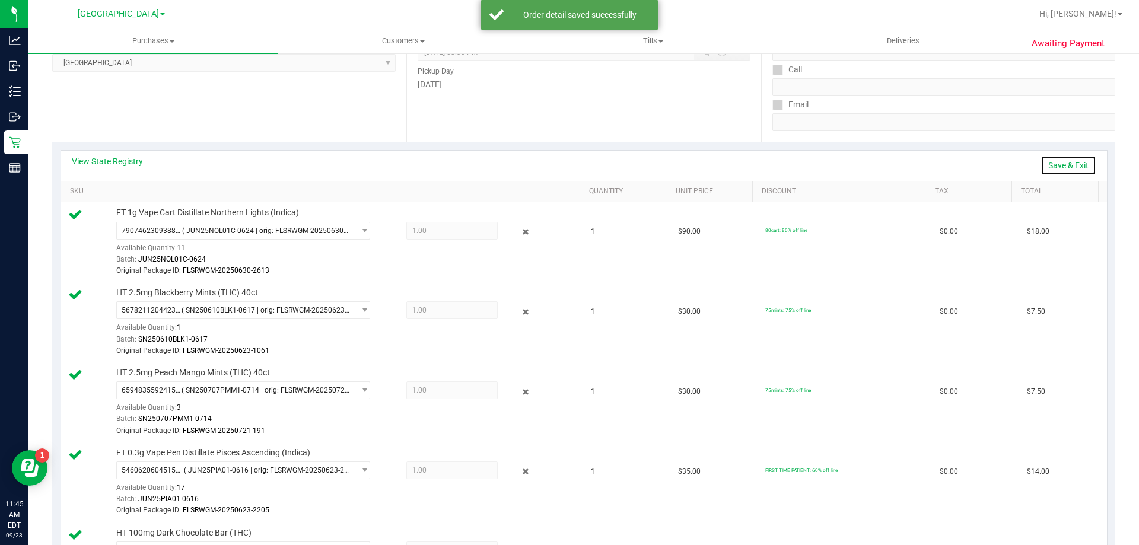
click at [1069, 171] on link "Save & Exit" at bounding box center [1068, 165] width 56 height 20
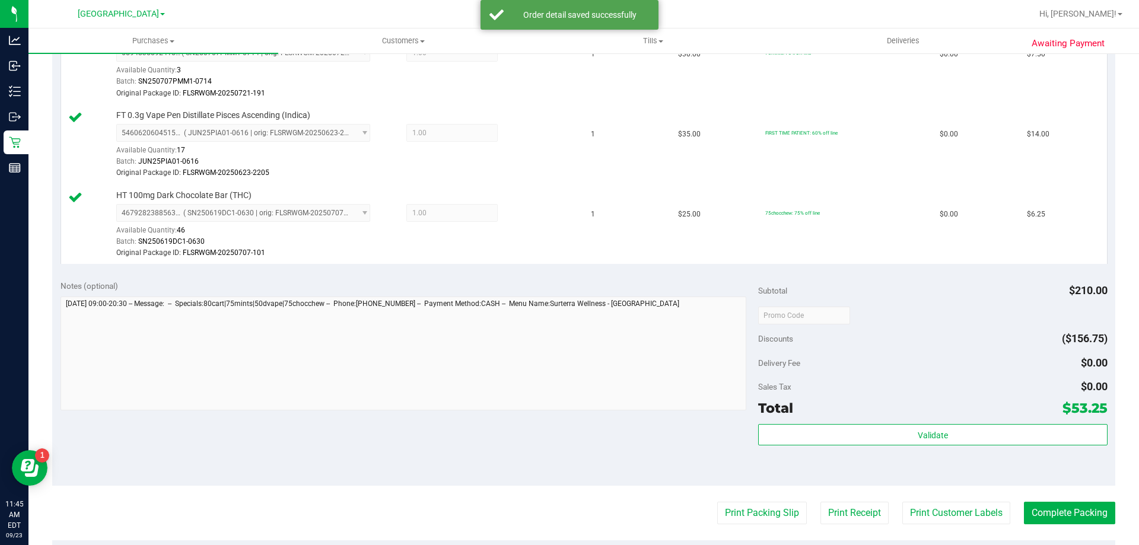
scroll to position [593, 0]
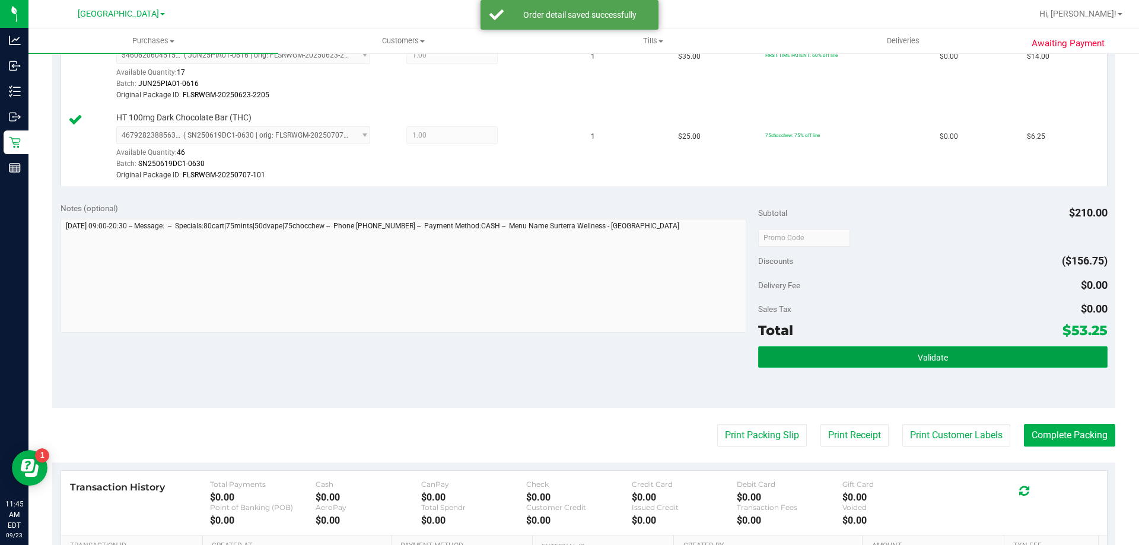
click at [1003, 359] on button "Validate" at bounding box center [932, 356] width 349 height 21
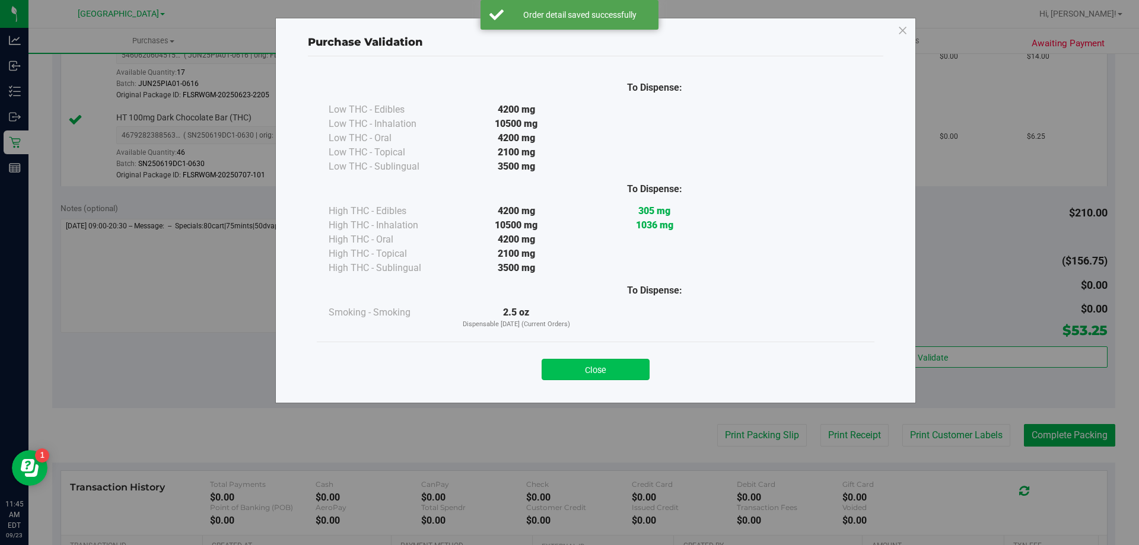
click at [623, 374] on button "Close" at bounding box center [595, 369] width 108 height 21
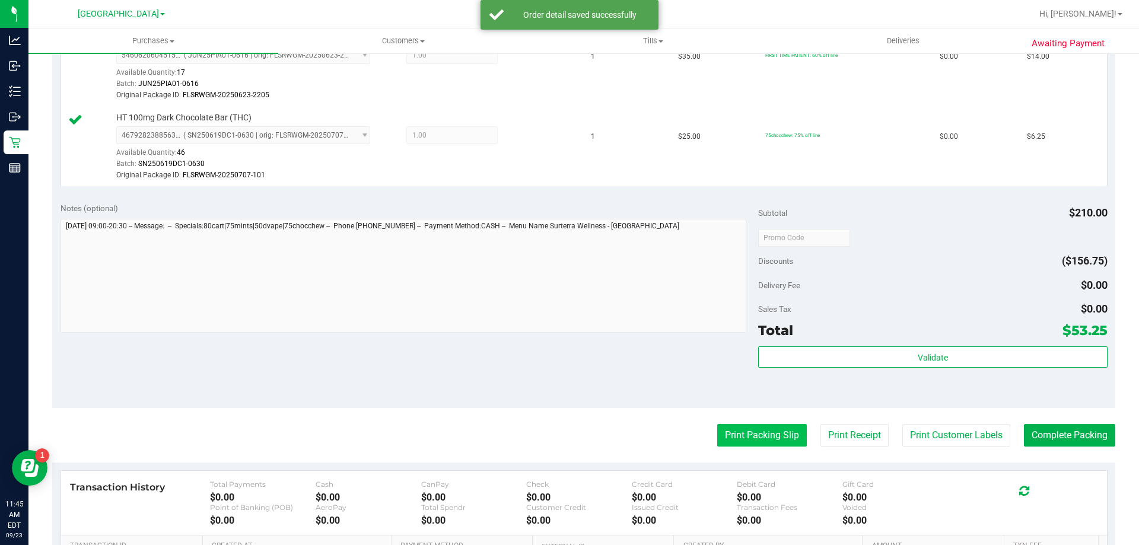
click at [734, 442] on button "Print Packing Slip" at bounding box center [762, 435] width 90 height 23
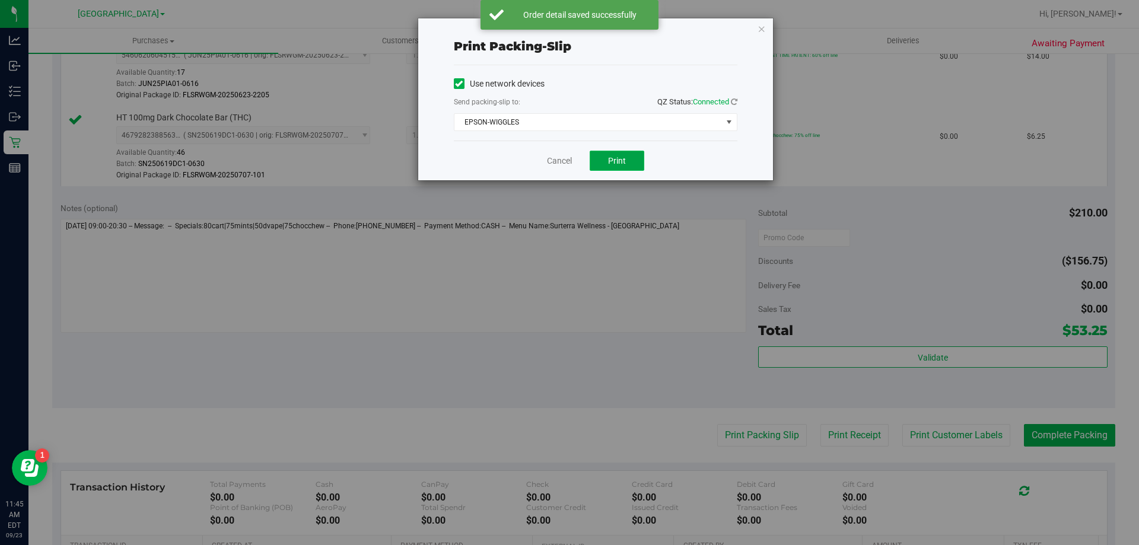
click at [626, 157] on button "Print" at bounding box center [616, 161] width 55 height 20
click at [759, 30] on icon "button" at bounding box center [761, 28] width 8 height 14
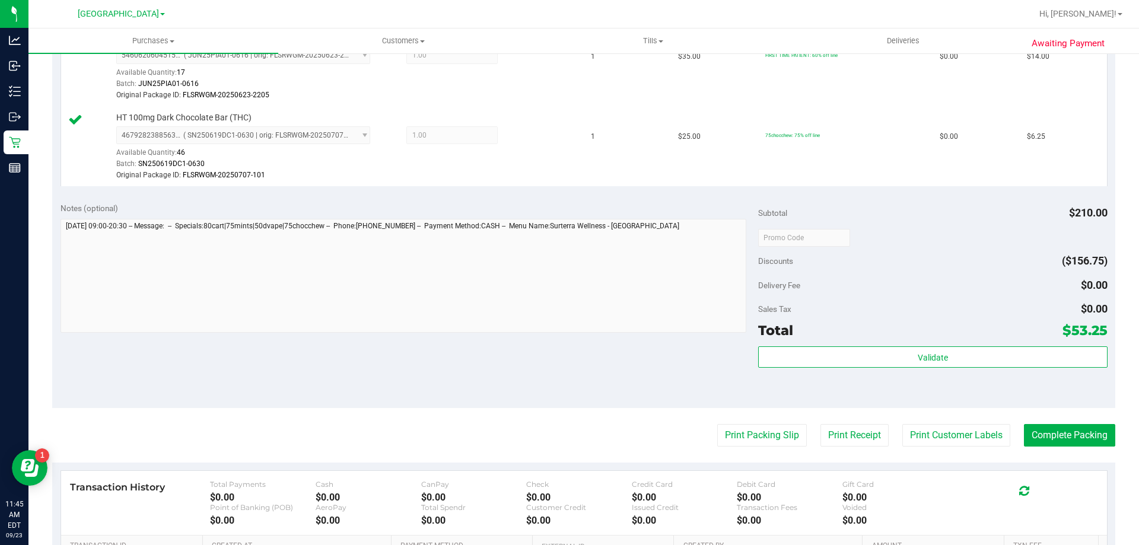
click at [962, 345] on div "Subtotal $210.00 Discounts ($156.75) Delivery Fee $0.00 Sales Tax $0.00 Total $…" at bounding box center [932, 300] width 349 height 197
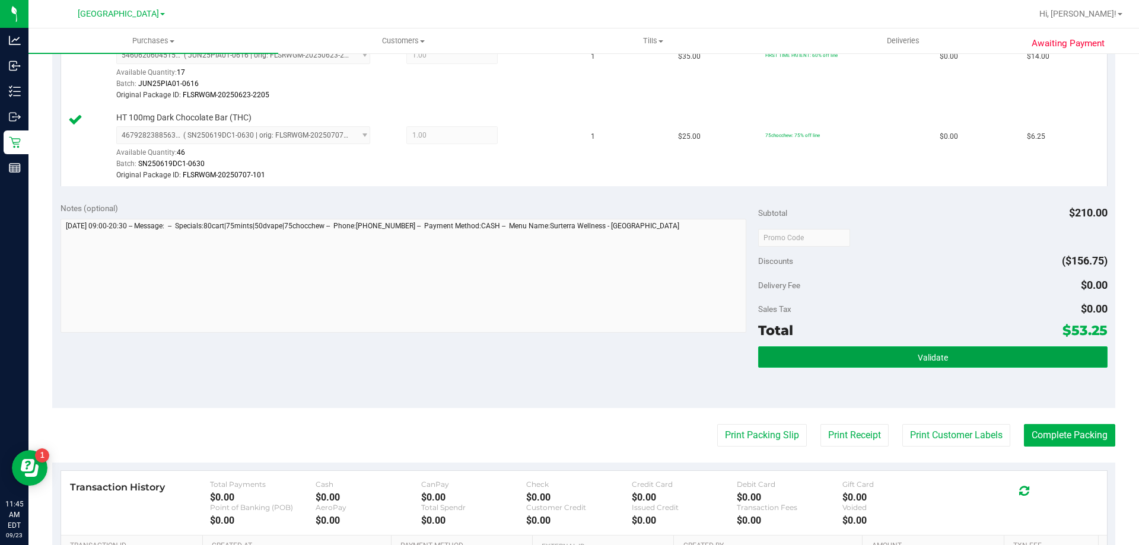
click at [961, 347] on button "Validate" at bounding box center [932, 356] width 349 height 21
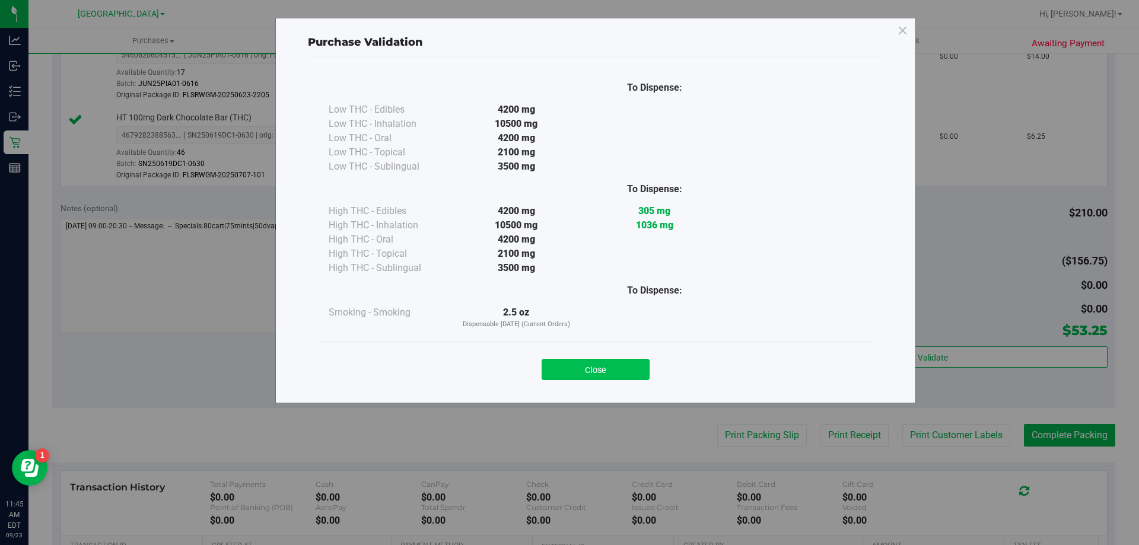
click at [624, 366] on button "Close" at bounding box center [595, 369] width 108 height 21
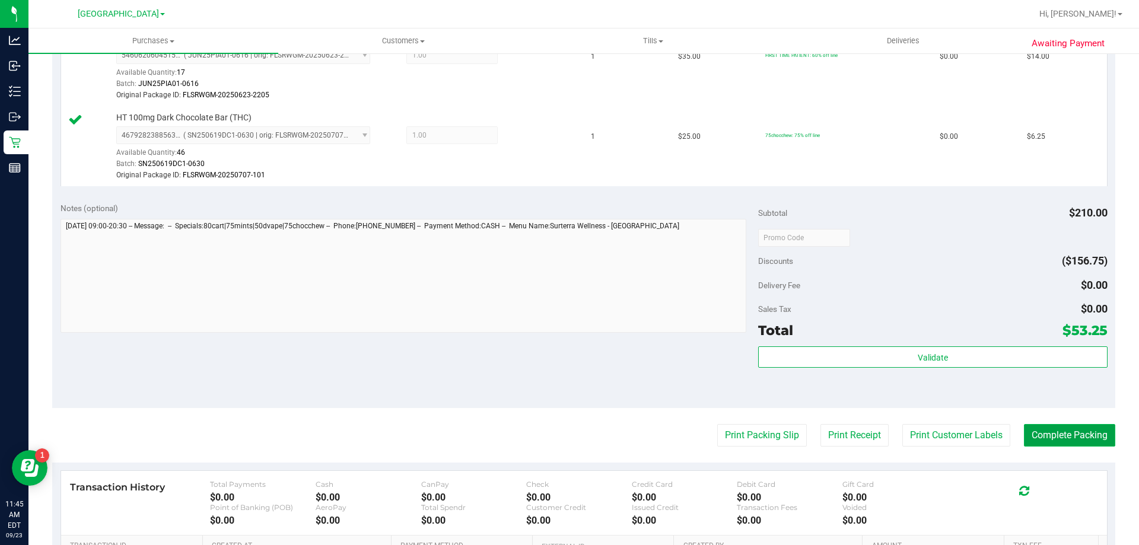
click at [1069, 435] on button "Complete Packing" at bounding box center [1069, 435] width 91 height 23
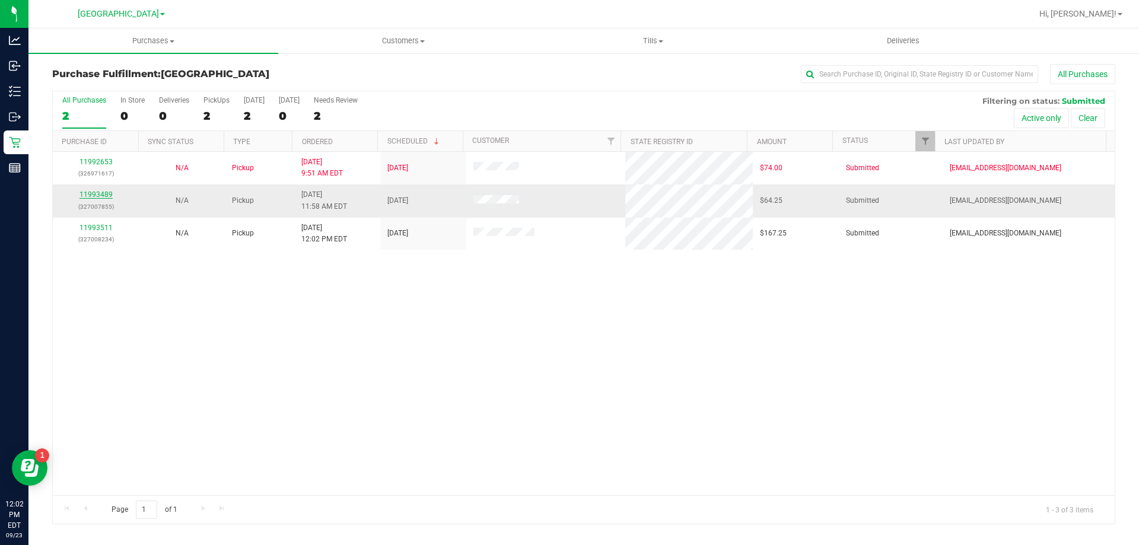
click at [93, 197] on link "11993489" at bounding box center [95, 194] width 33 height 8
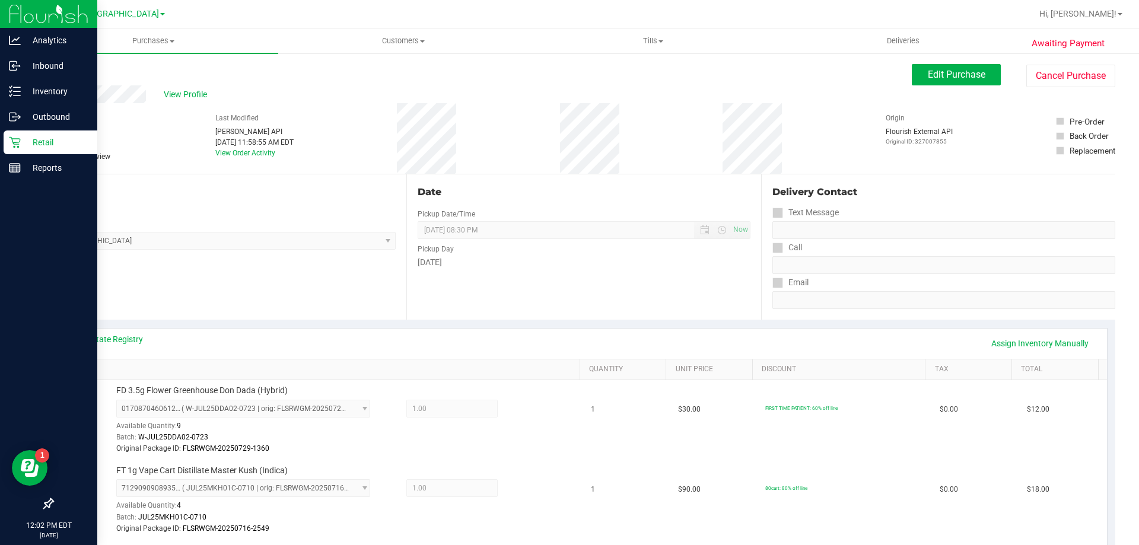
click at [24, 139] on p "Retail" at bounding box center [56, 142] width 71 height 14
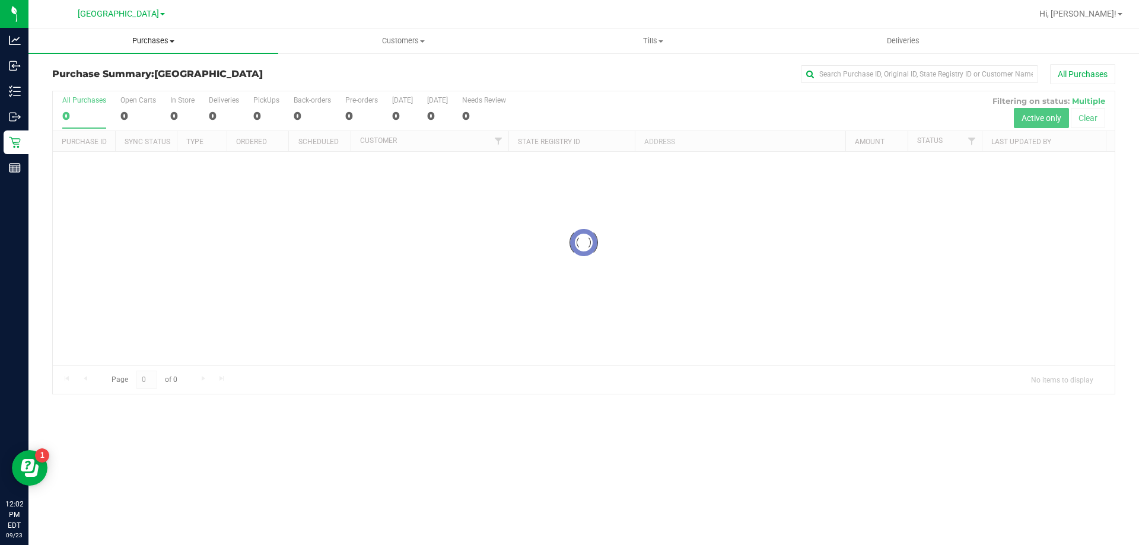
click at [164, 39] on span "Purchases" at bounding box center [153, 41] width 250 height 11
click at [109, 88] on li "Fulfillment" at bounding box center [153, 86] width 250 height 14
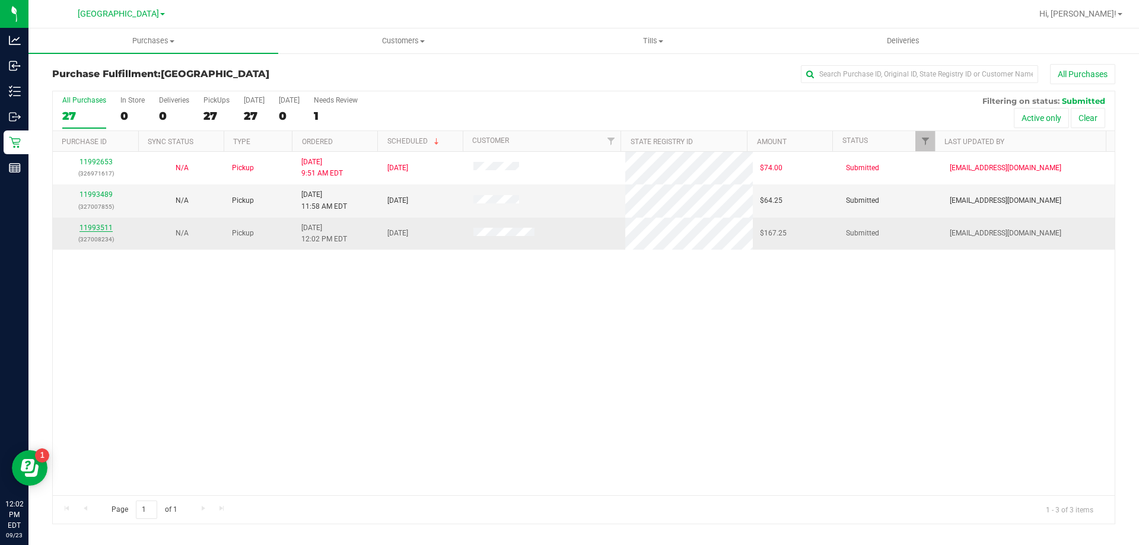
click at [90, 224] on link "11993511" at bounding box center [95, 228] width 33 height 8
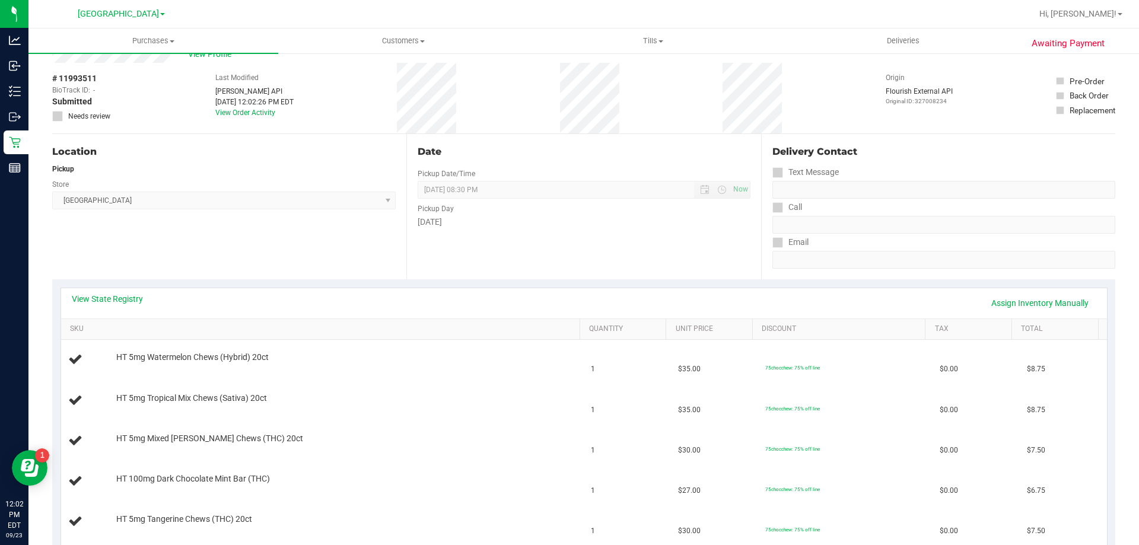
scroll to position [59, 0]
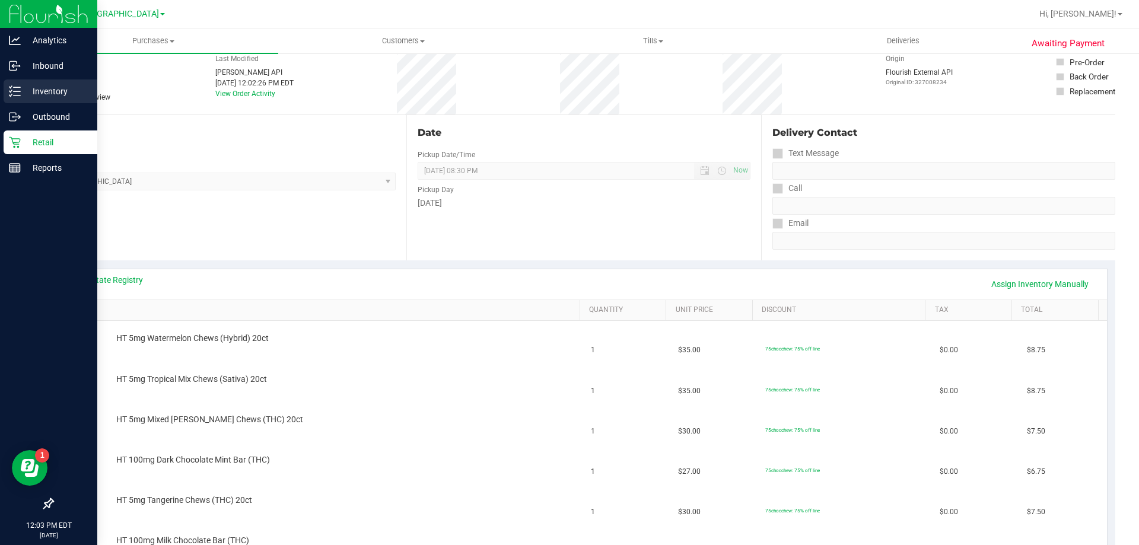
click at [27, 101] on div "Inventory" at bounding box center [51, 91] width 94 height 24
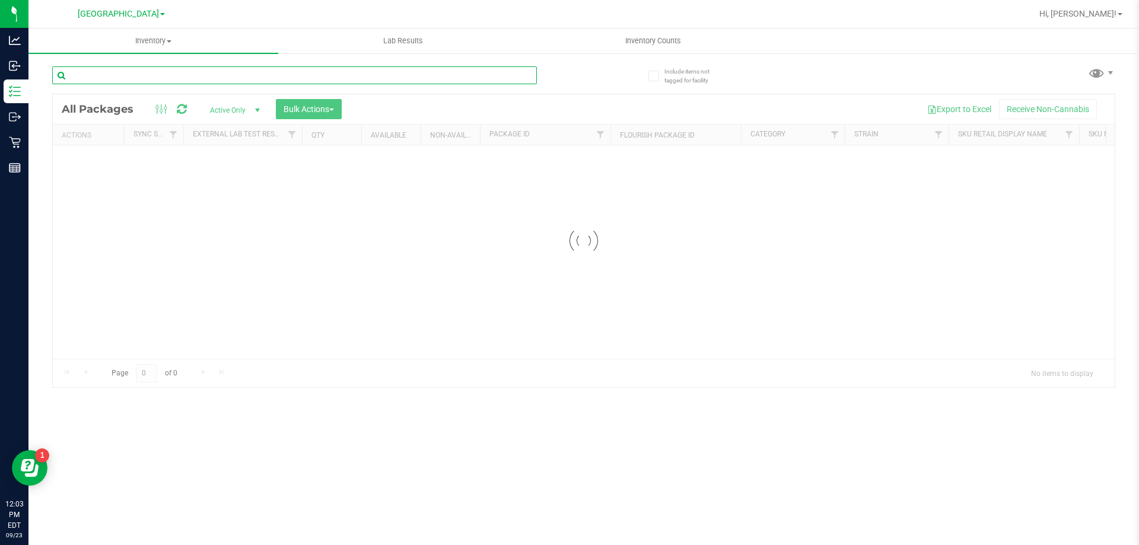
click at [350, 73] on input "text" at bounding box center [294, 75] width 484 height 18
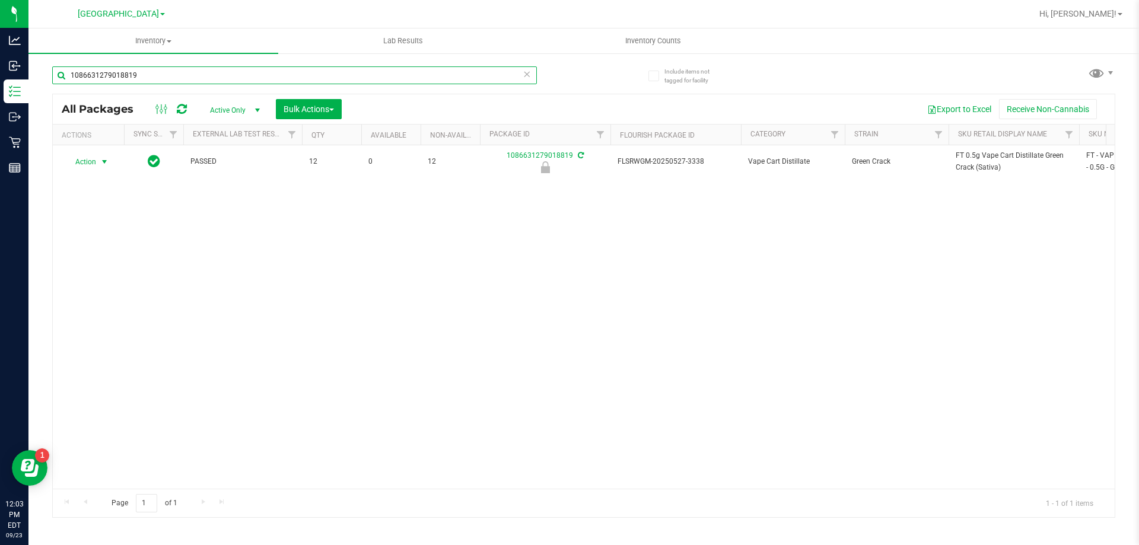
type input "1086631279018819"
click at [98, 165] on span "select" at bounding box center [104, 162] width 15 height 17
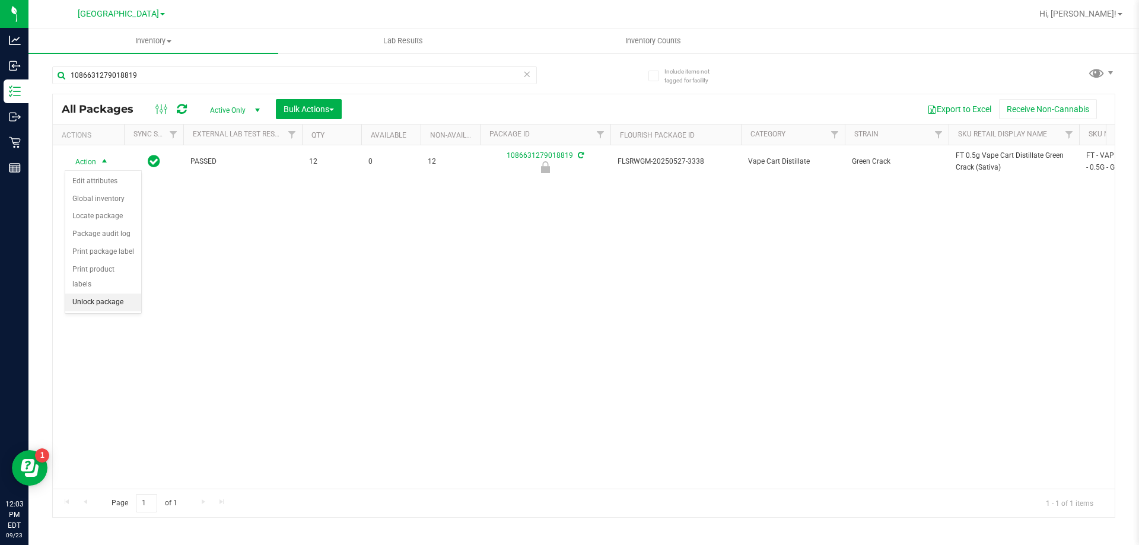
click at [118, 294] on li "Unlock package" at bounding box center [103, 303] width 76 height 18
